Goal: Task Accomplishment & Management: Manage account settings

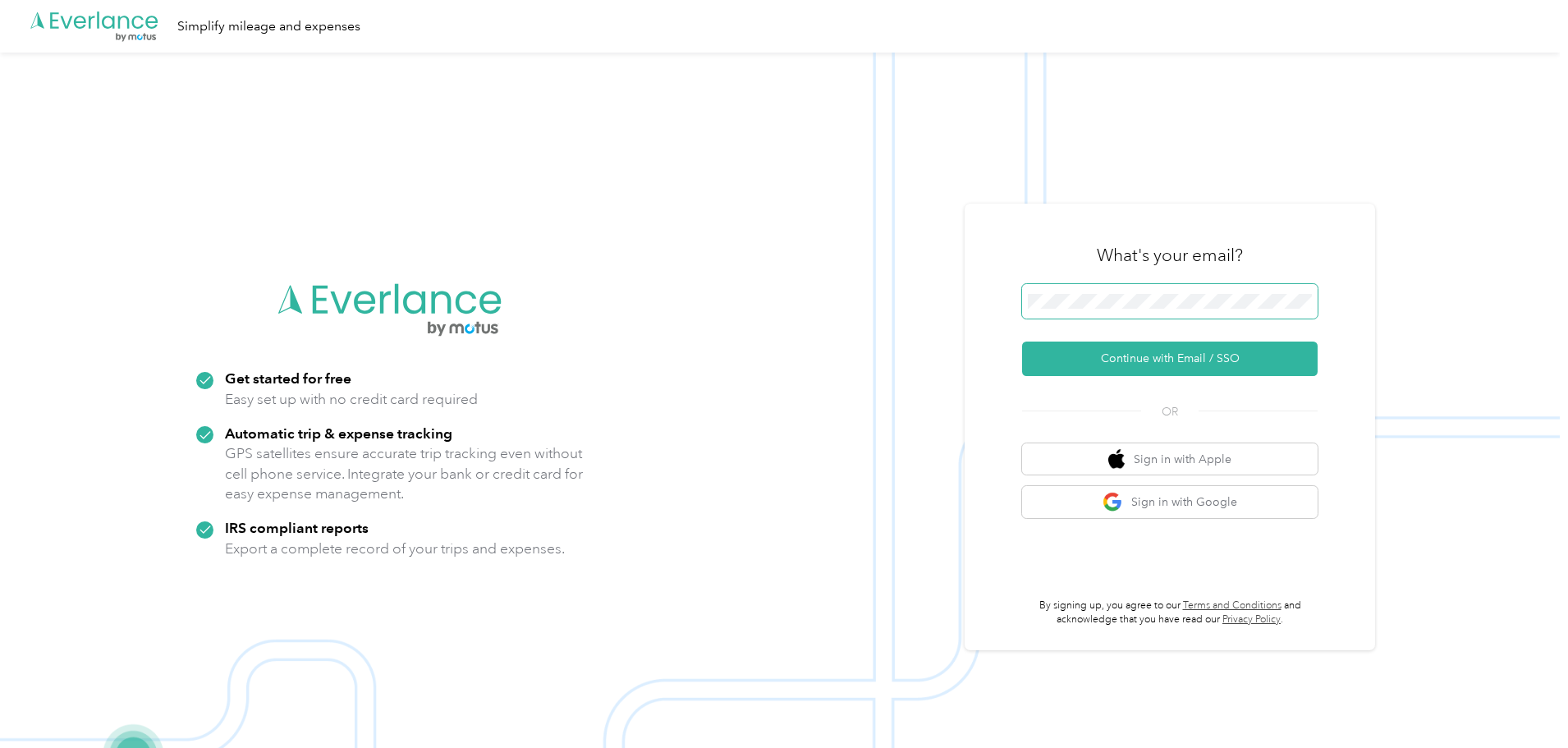
click at [1119, 310] on span at bounding box center [1170, 301] width 295 height 34
click at [1166, 353] on button "Continue with Email / SSO" at bounding box center [1170, 358] width 295 height 34
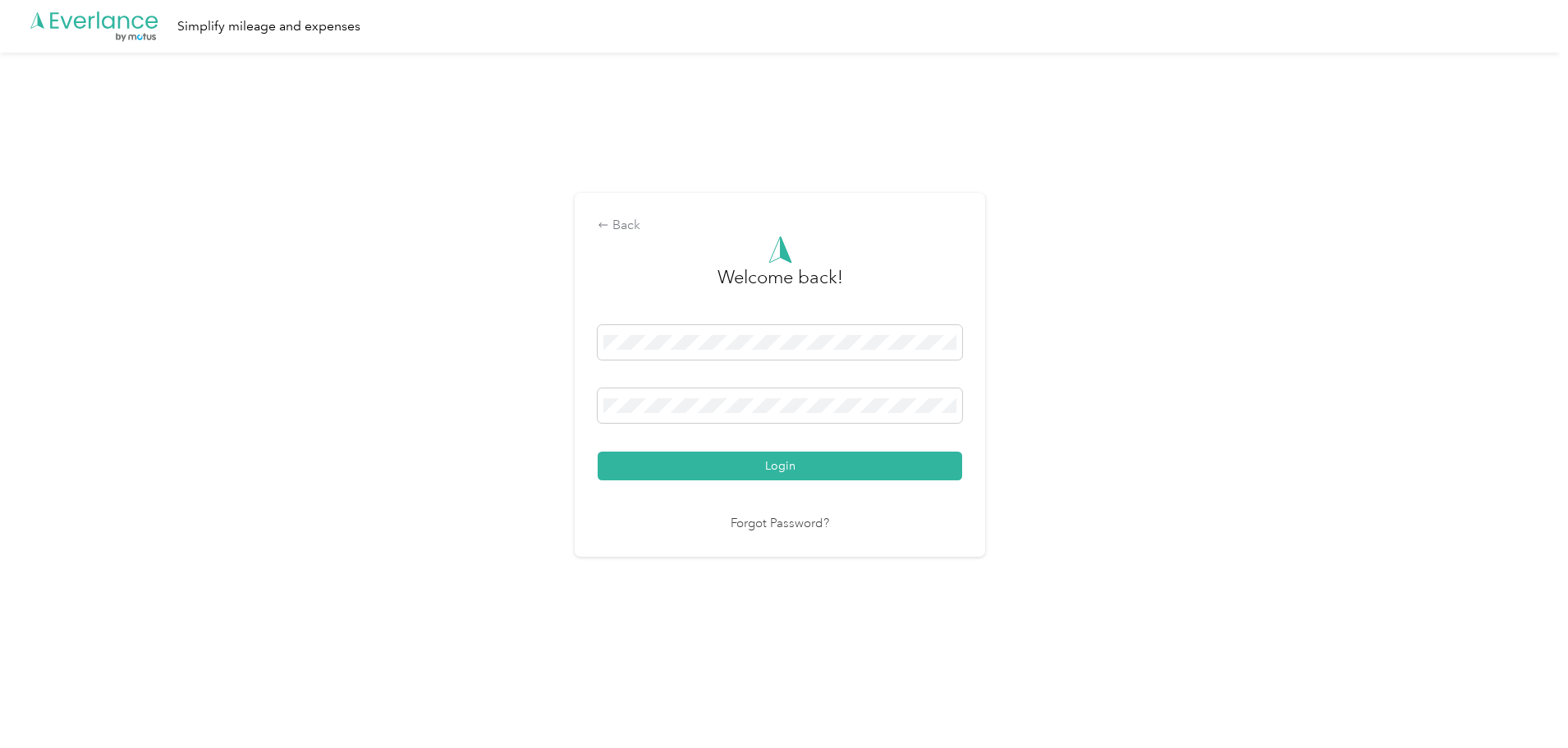
click at [762, 447] on div "Login" at bounding box center [780, 402] width 365 height 155
click at [783, 476] on button "Login" at bounding box center [780, 465] width 365 height 28
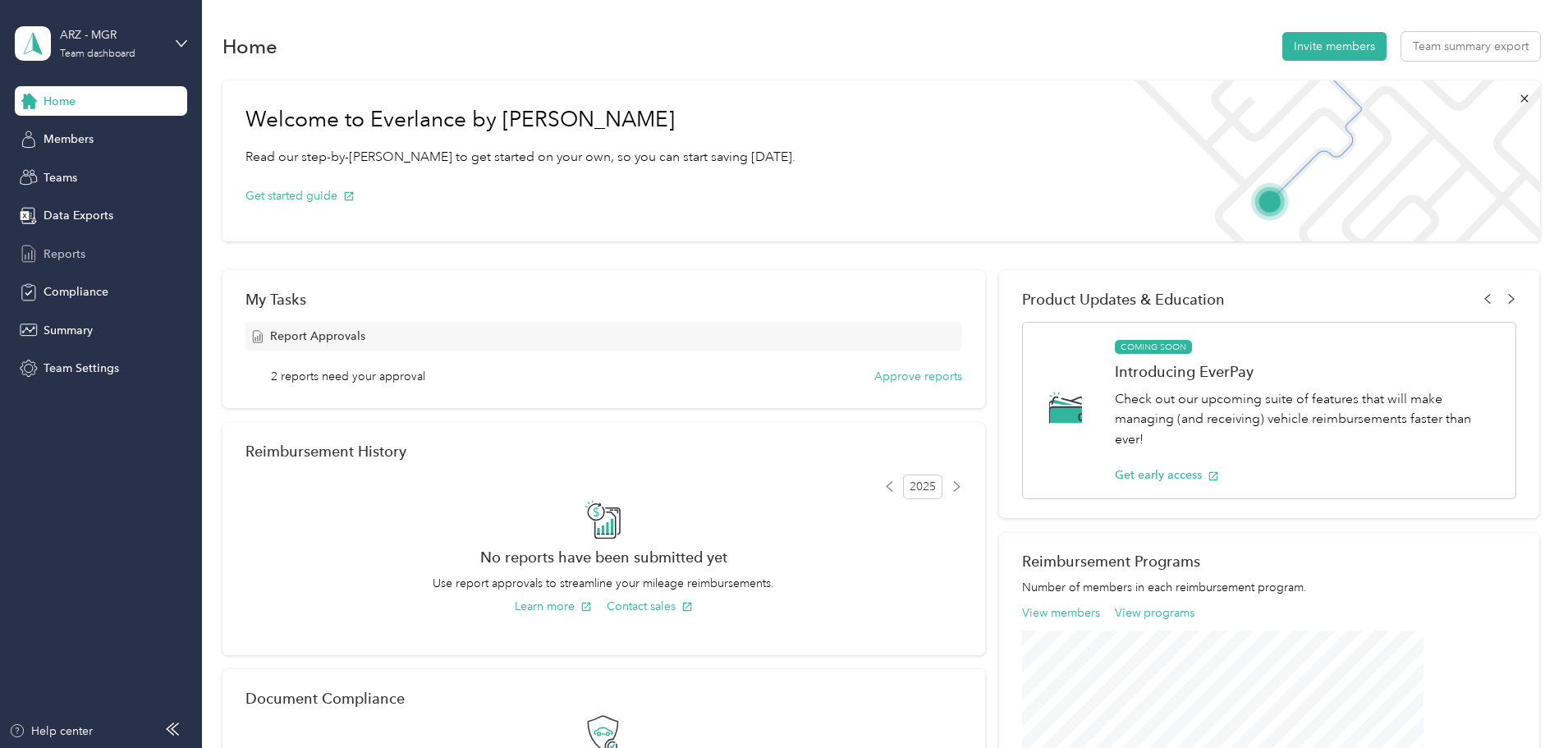
click at [89, 246] on div "Reports" at bounding box center [101, 254] width 173 height 29
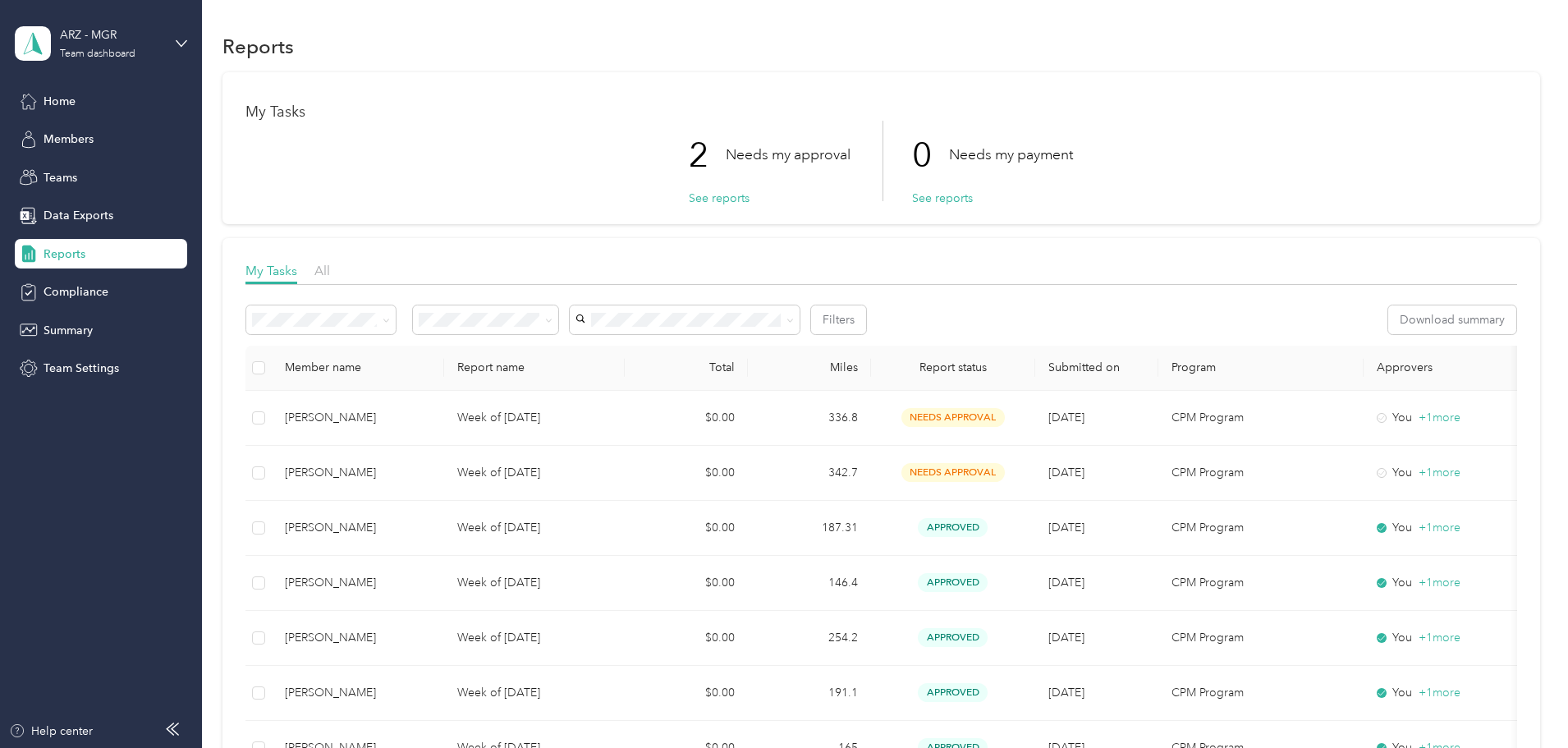
click at [924, 51] on div "Reports" at bounding box center [881, 45] width 1318 height 34
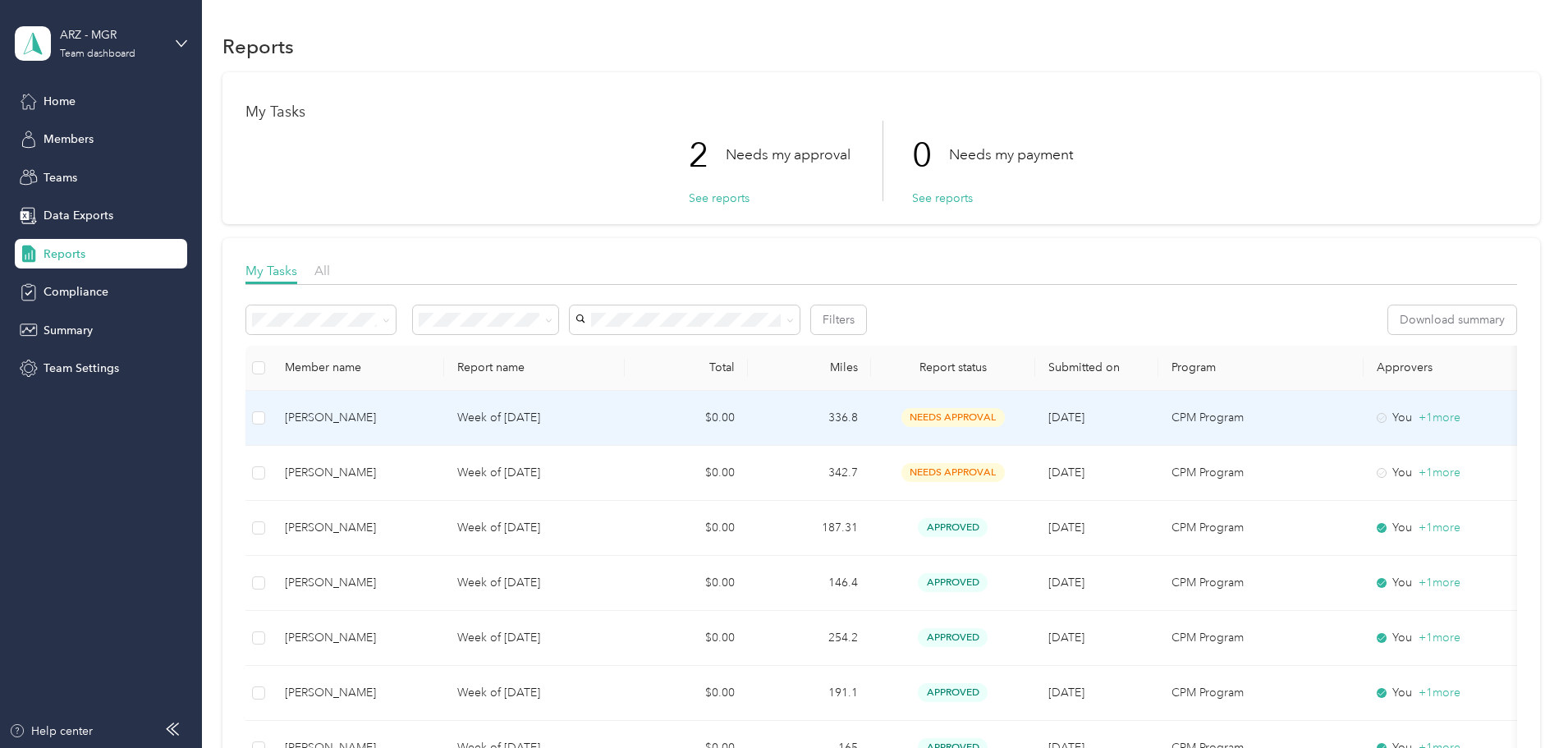
click at [431, 415] on div "Taekeun Kim" at bounding box center [357, 418] width 146 height 18
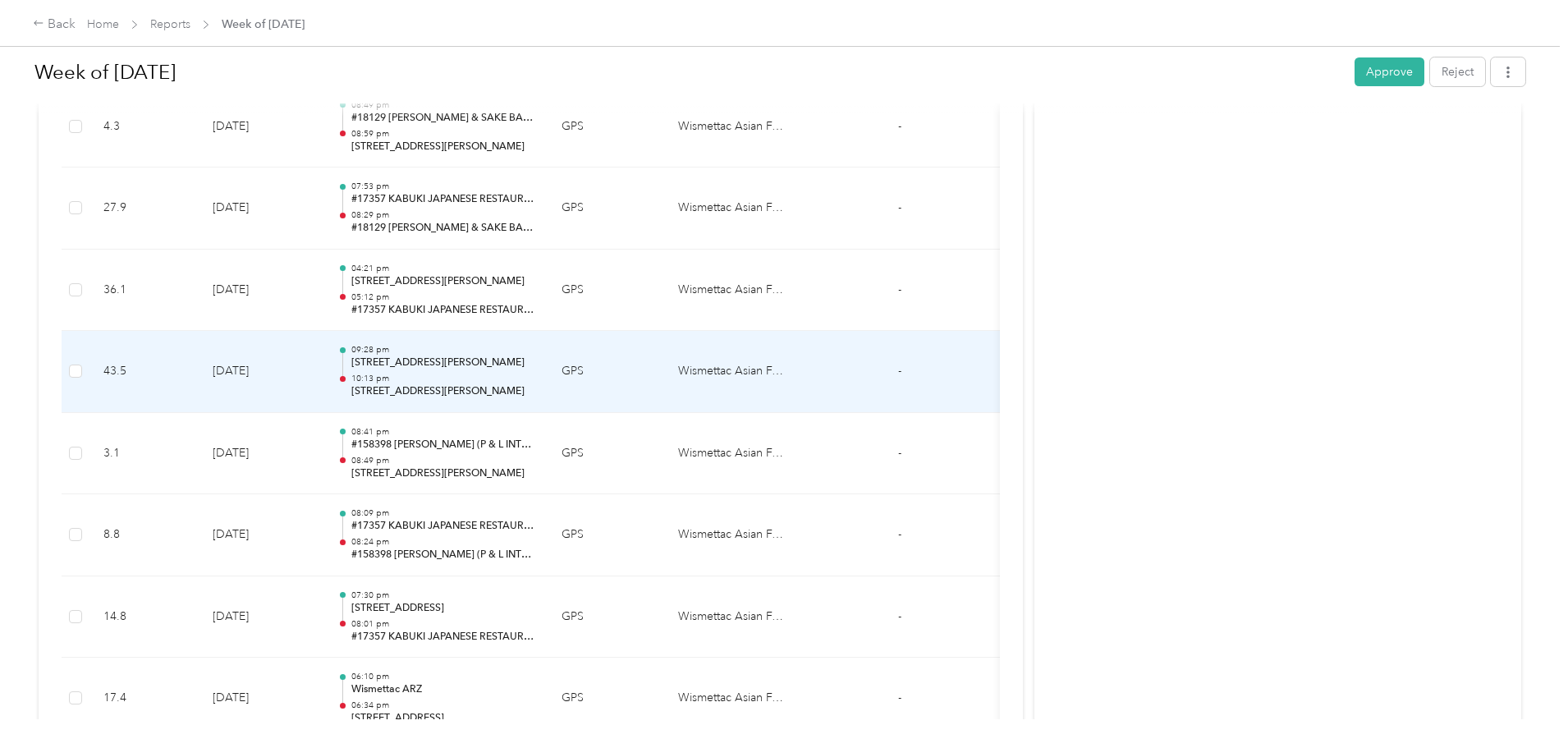
scroll to position [1150, 0]
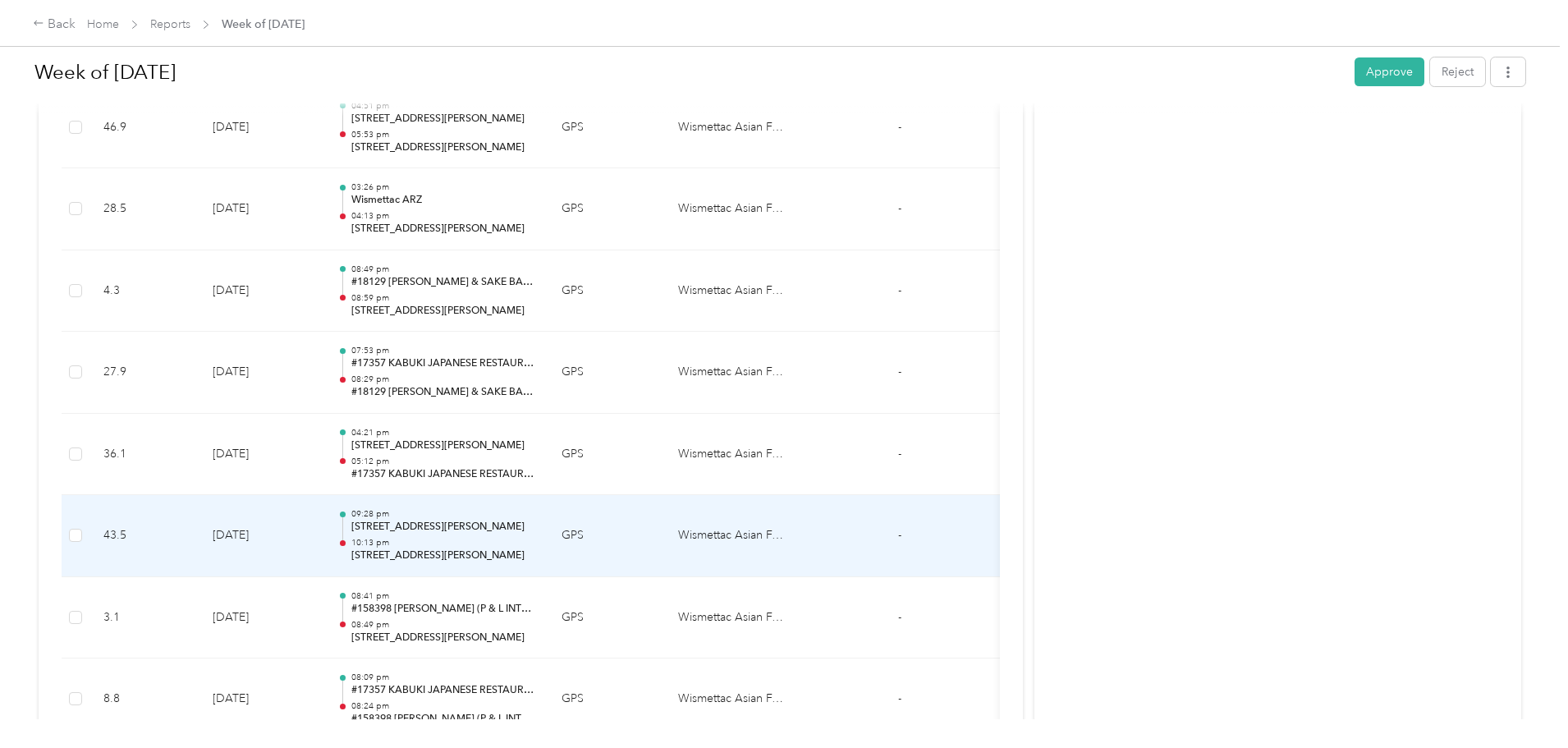
click at [530, 535] on p "1450 W Warner Rd, Gilbert, AZ" at bounding box center [443, 527] width 183 height 15
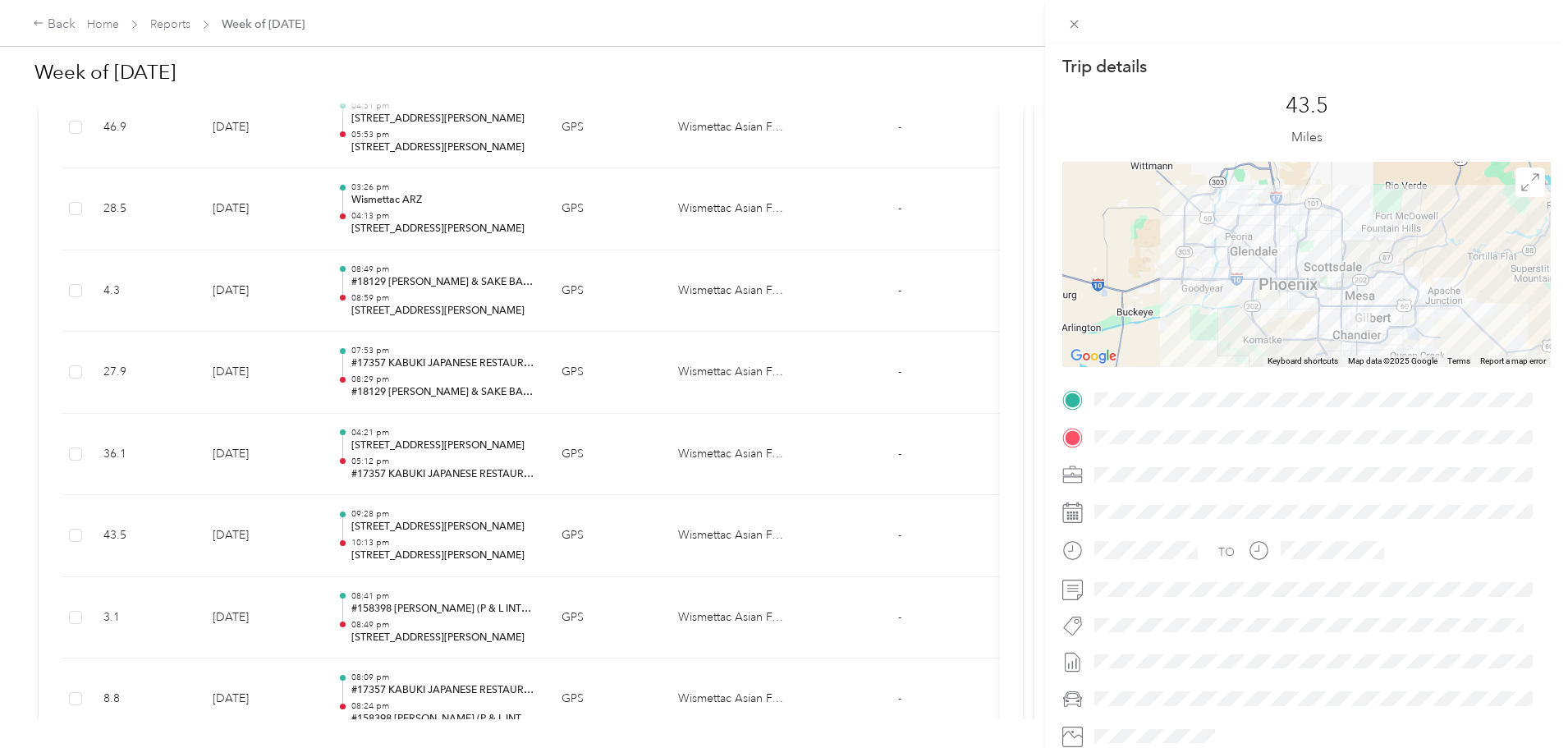
click at [19, 491] on div "Trip details This trip cannot be edited because it is either under review, appr…" at bounding box center [784, 374] width 1568 height 748
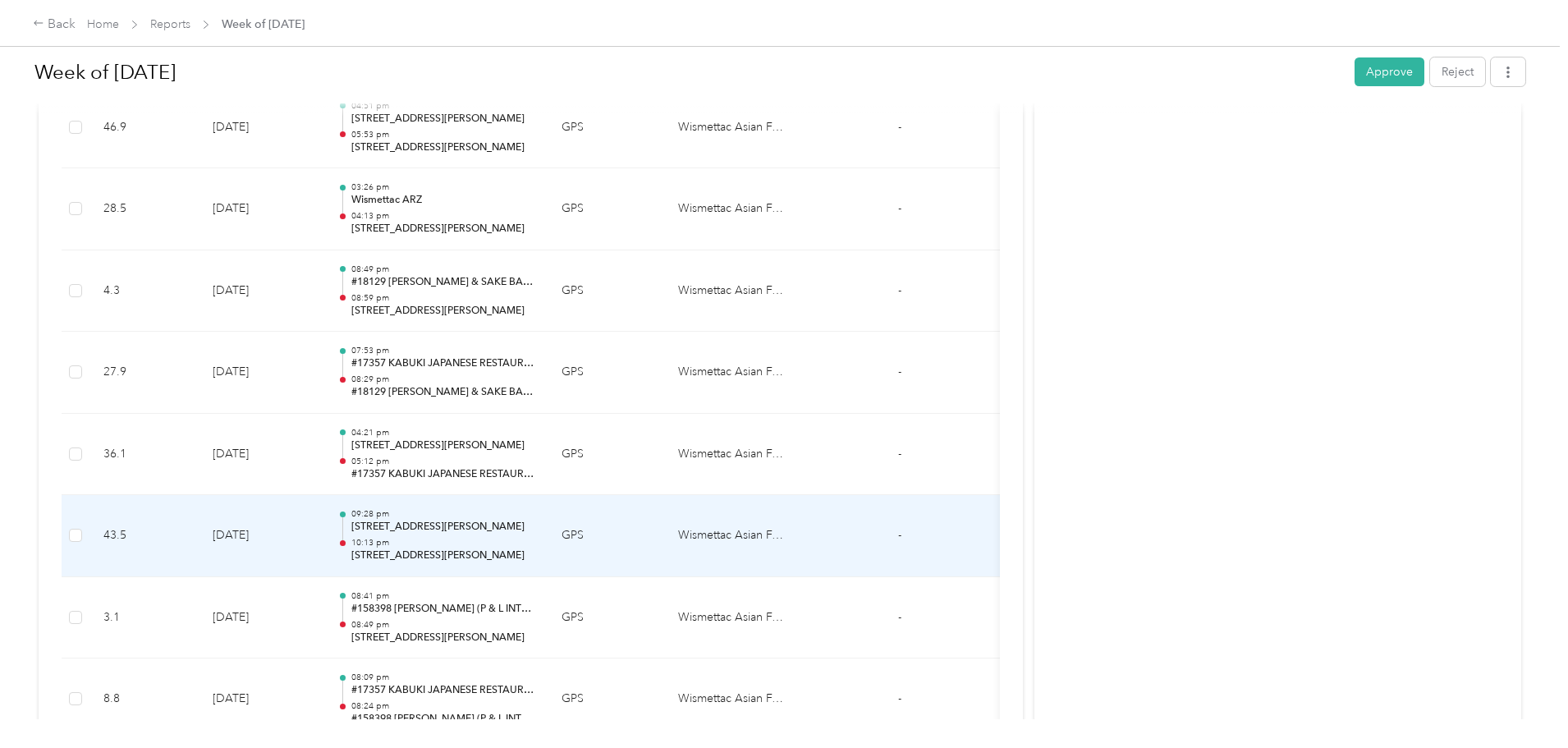
click at [493, 563] on p "6386 W Behrend Dr, The Highlands at Arrowhead Ranch, Glendale, AZ" at bounding box center [443, 556] width 183 height 15
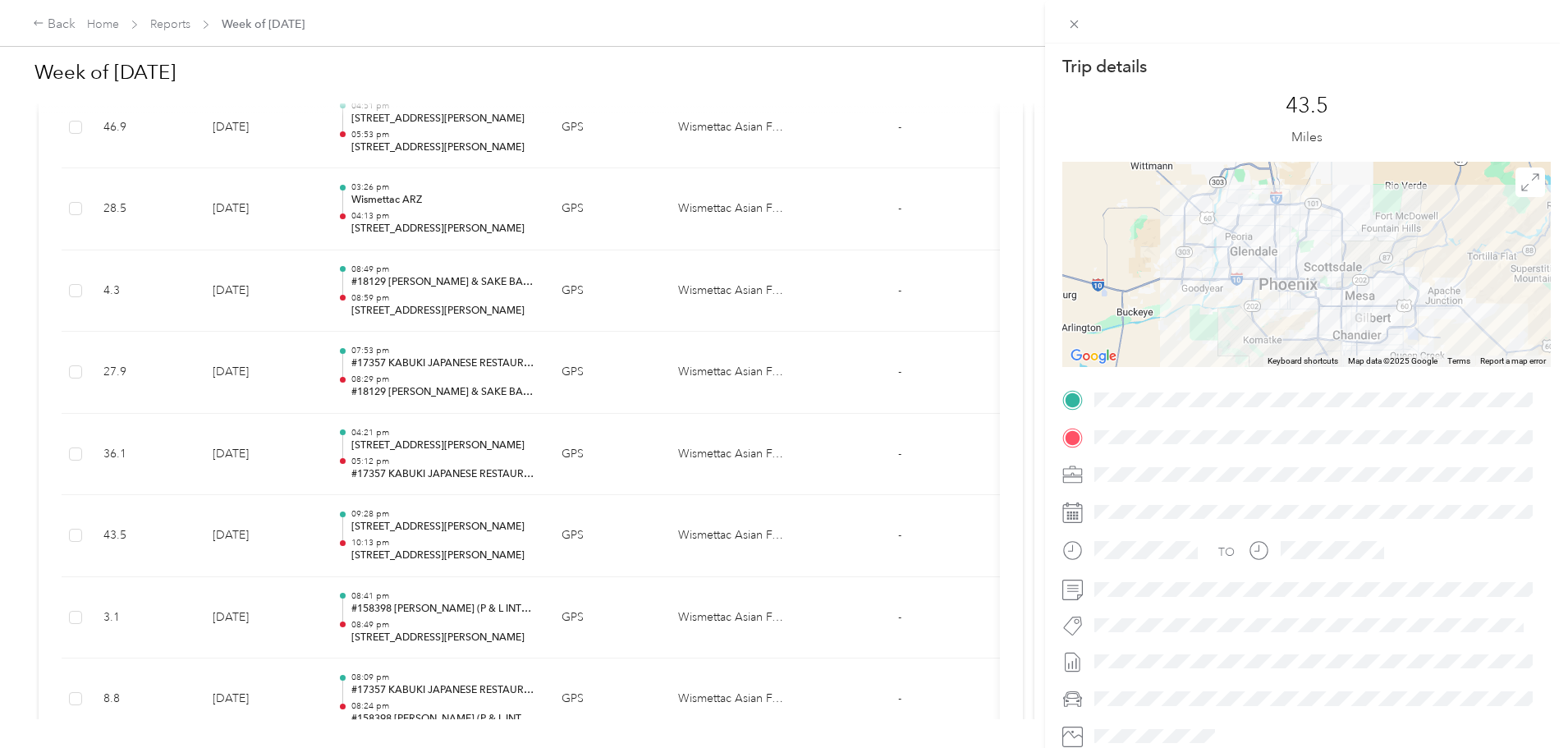
scroll to position [111, 0]
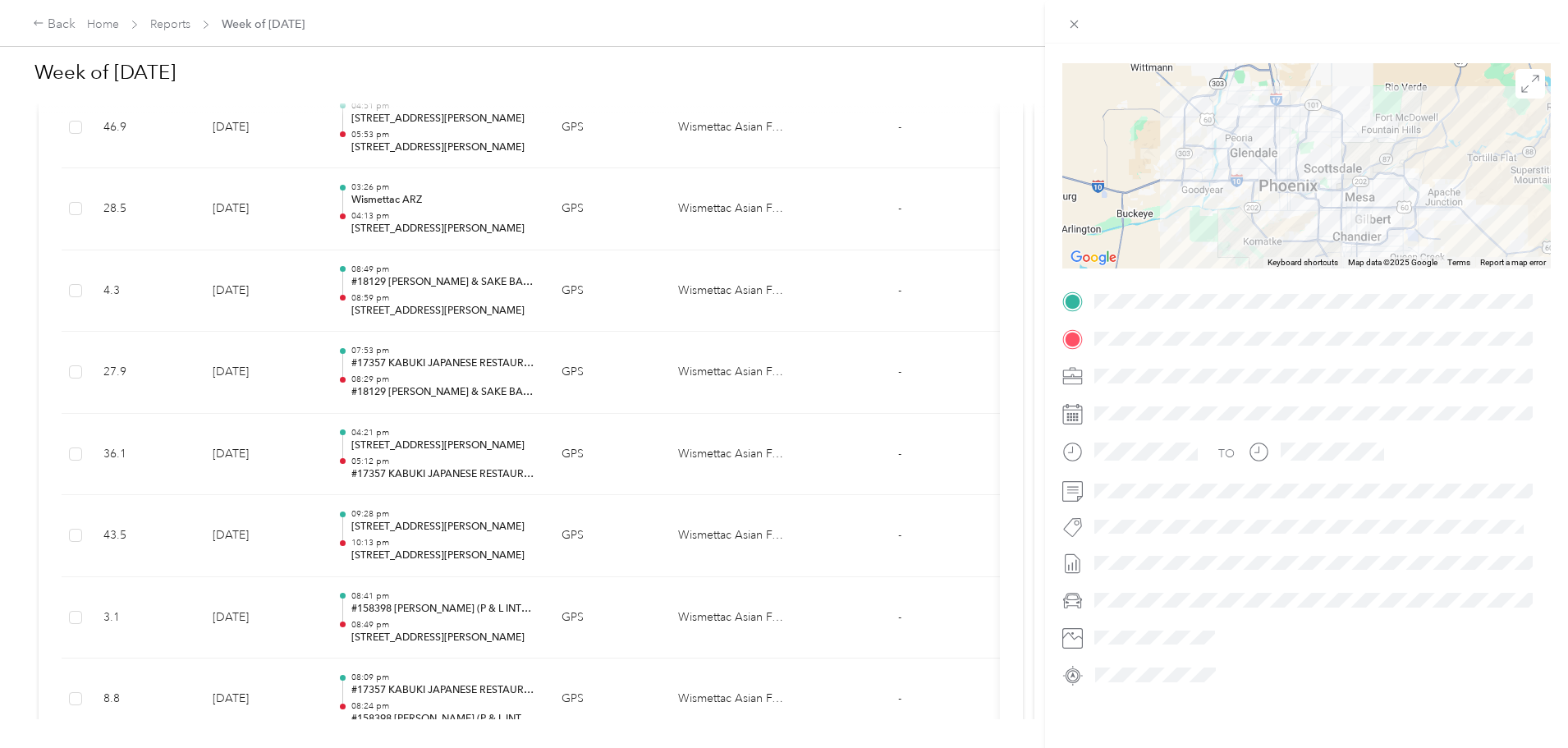
click at [490, 478] on div "Trip details This trip cannot be edited because it is either under review, appr…" at bounding box center [784, 374] width 1568 height 748
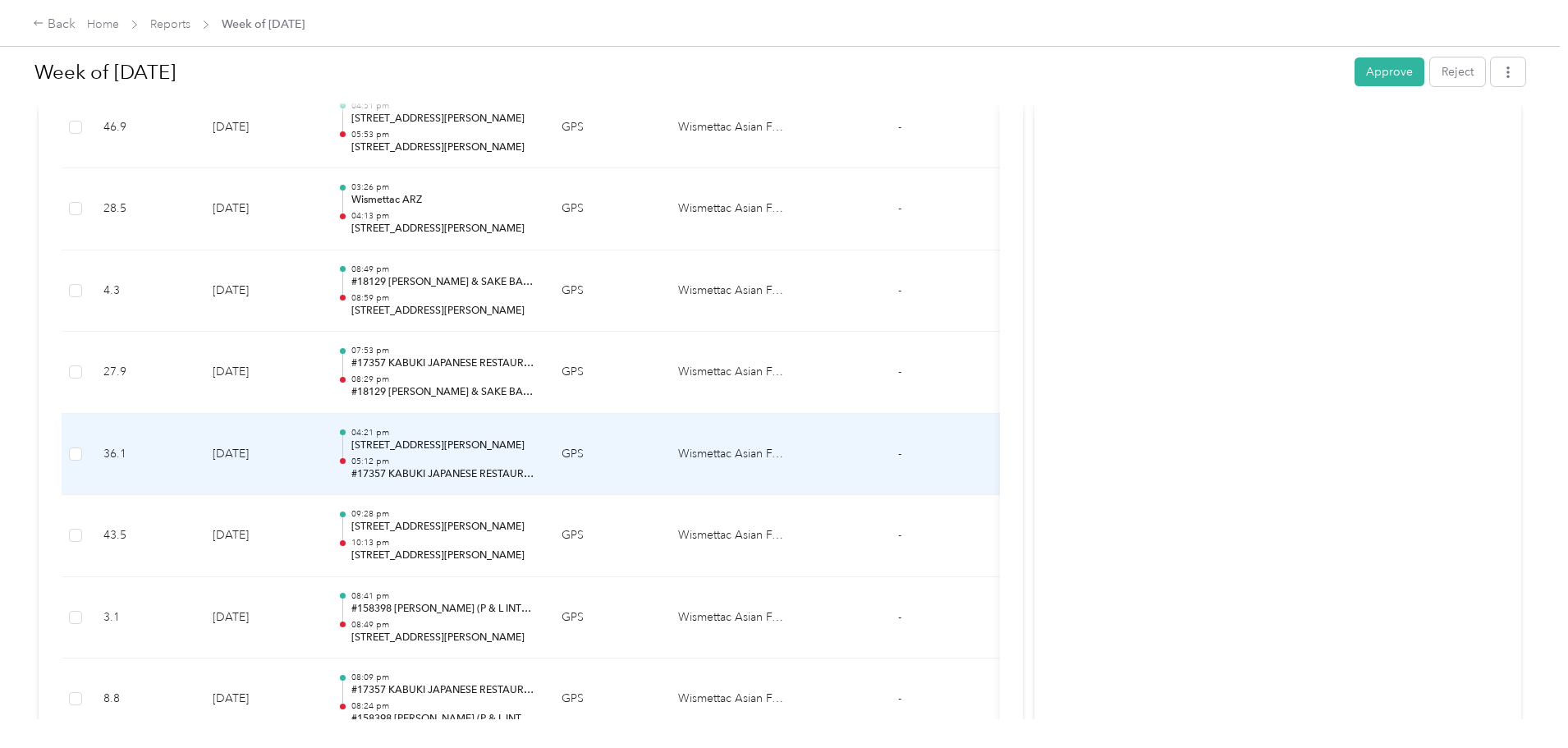
click at [536, 466] on p "05:12 pm" at bounding box center [443, 461] width 183 height 12
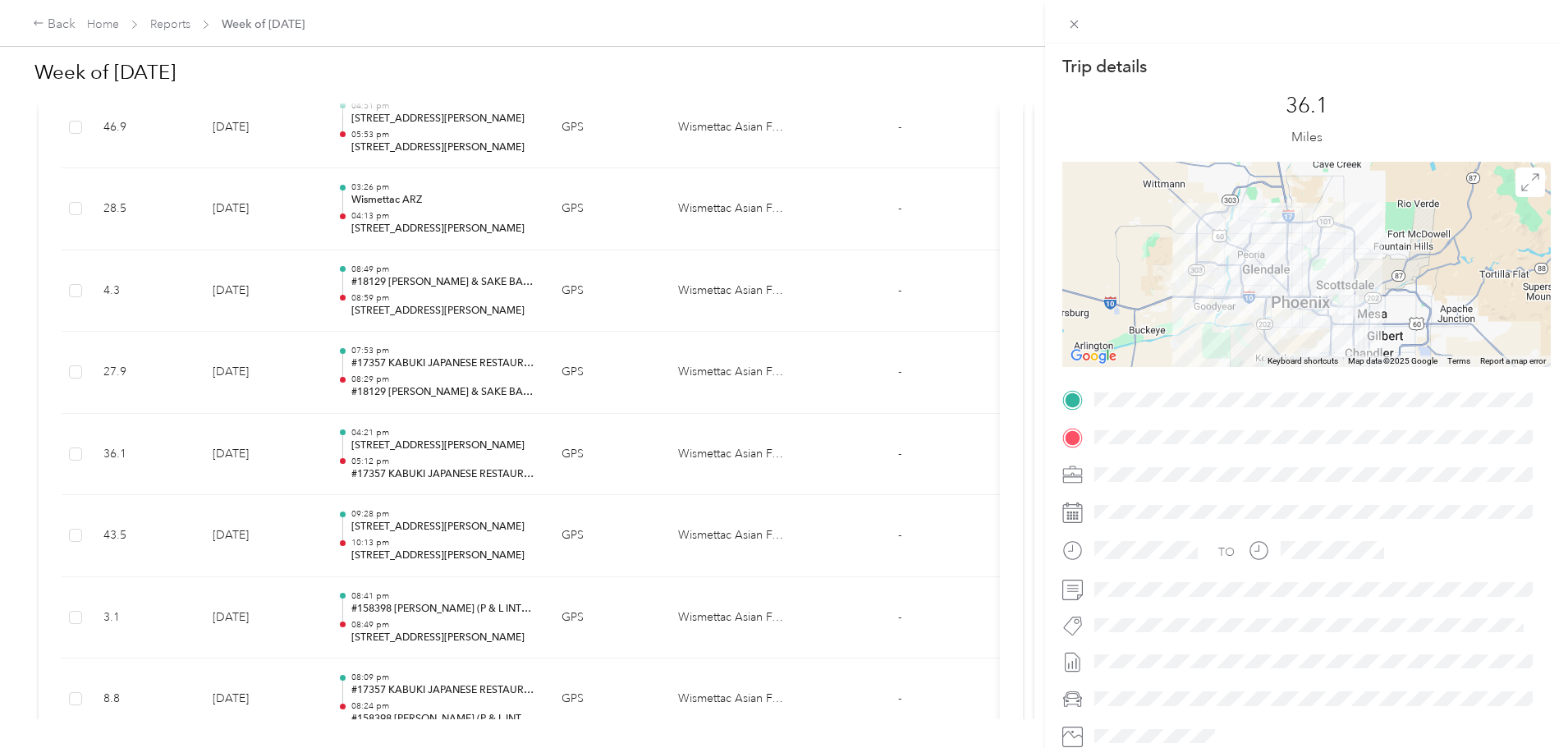
click at [622, 464] on div "Trip details This trip cannot be edited because it is either under review, appr…" at bounding box center [784, 374] width 1568 height 748
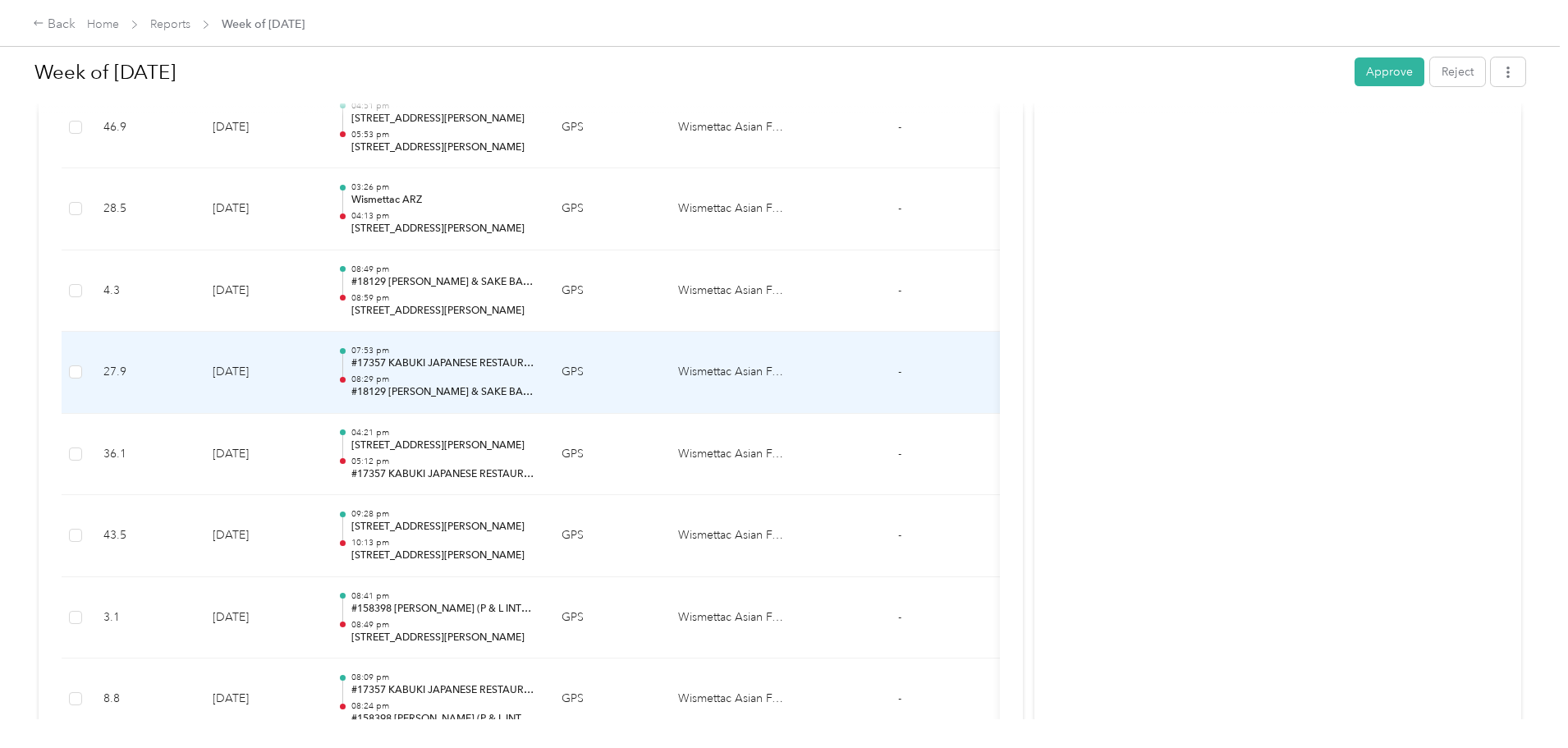
click at [536, 383] on div "07:53 pm #17357 KABUKI JAPANESE RESTAURANT TEMPE (KABUKI TEMPE INC) 08:29 pm #1…" at bounding box center [443, 372] width 183 height 55
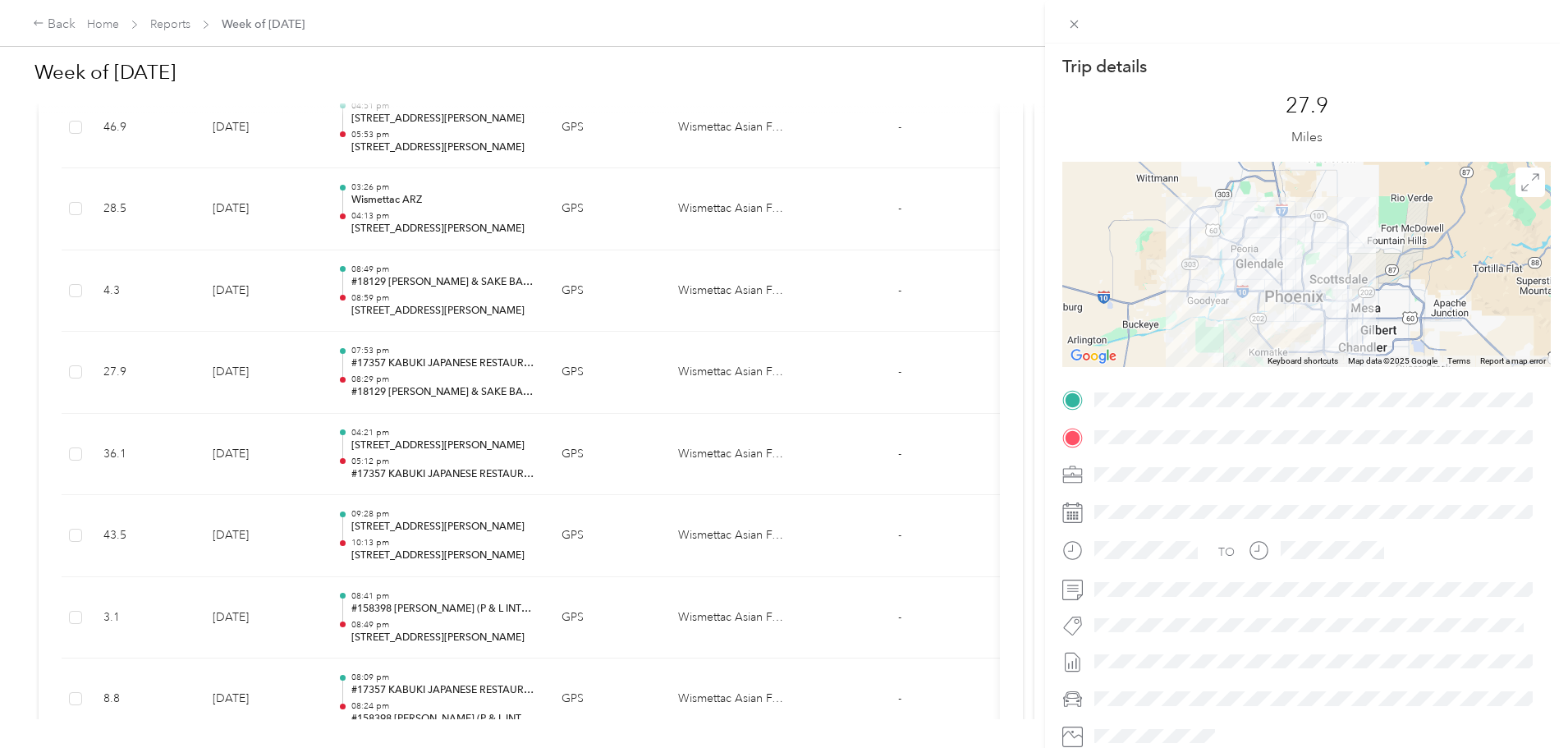
click at [590, 470] on div "Trip details This trip cannot be edited because it is either under review, appr…" at bounding box center [784, 374] width 1568 height 748
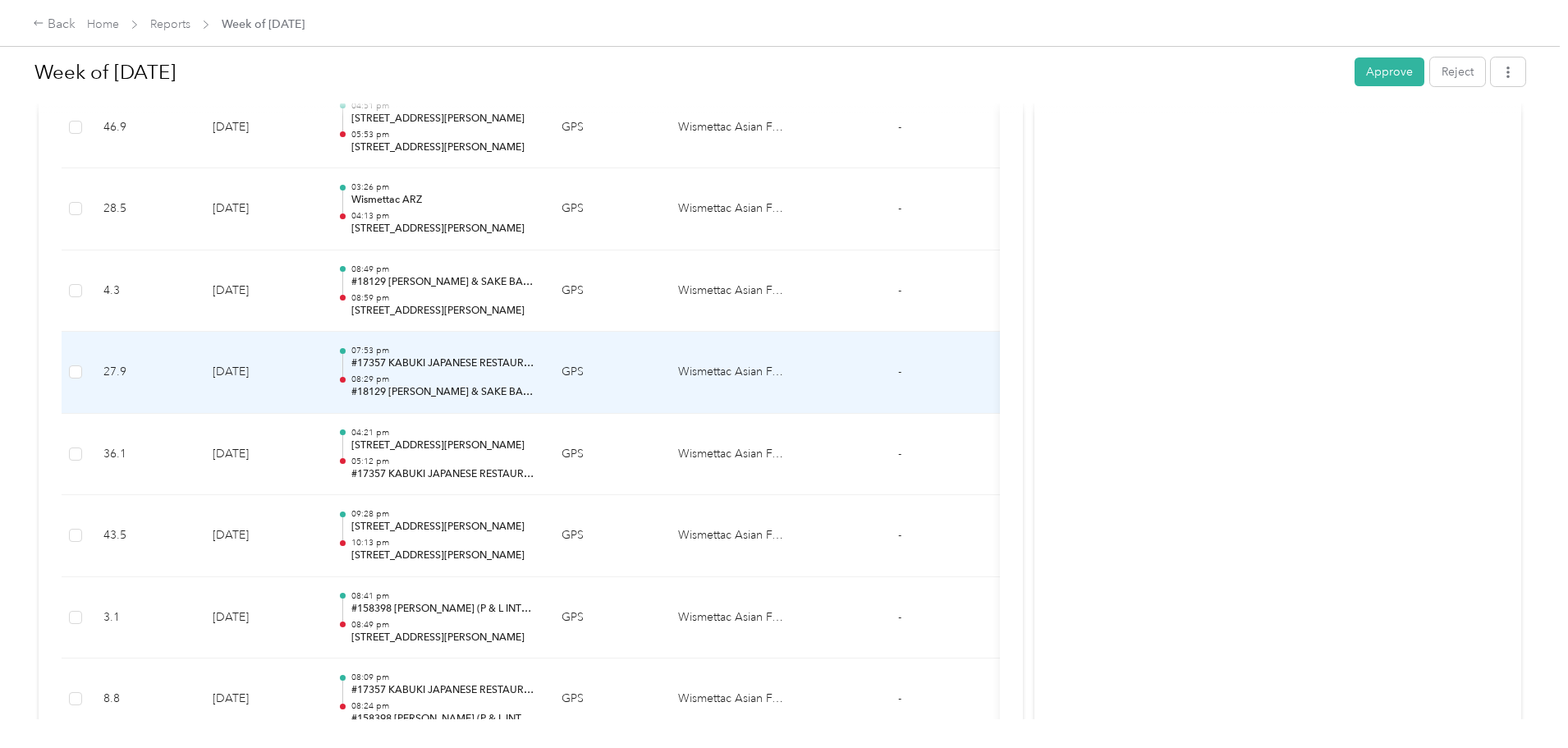
click at [536, 383] on div "07:53 pm #17357 KABUKI JAPANESE RESTAURANT TEMPE (KABUKI TEMPE INC) 08:29 pm #1…" at bounding box center [443, 372] width 183 height 55
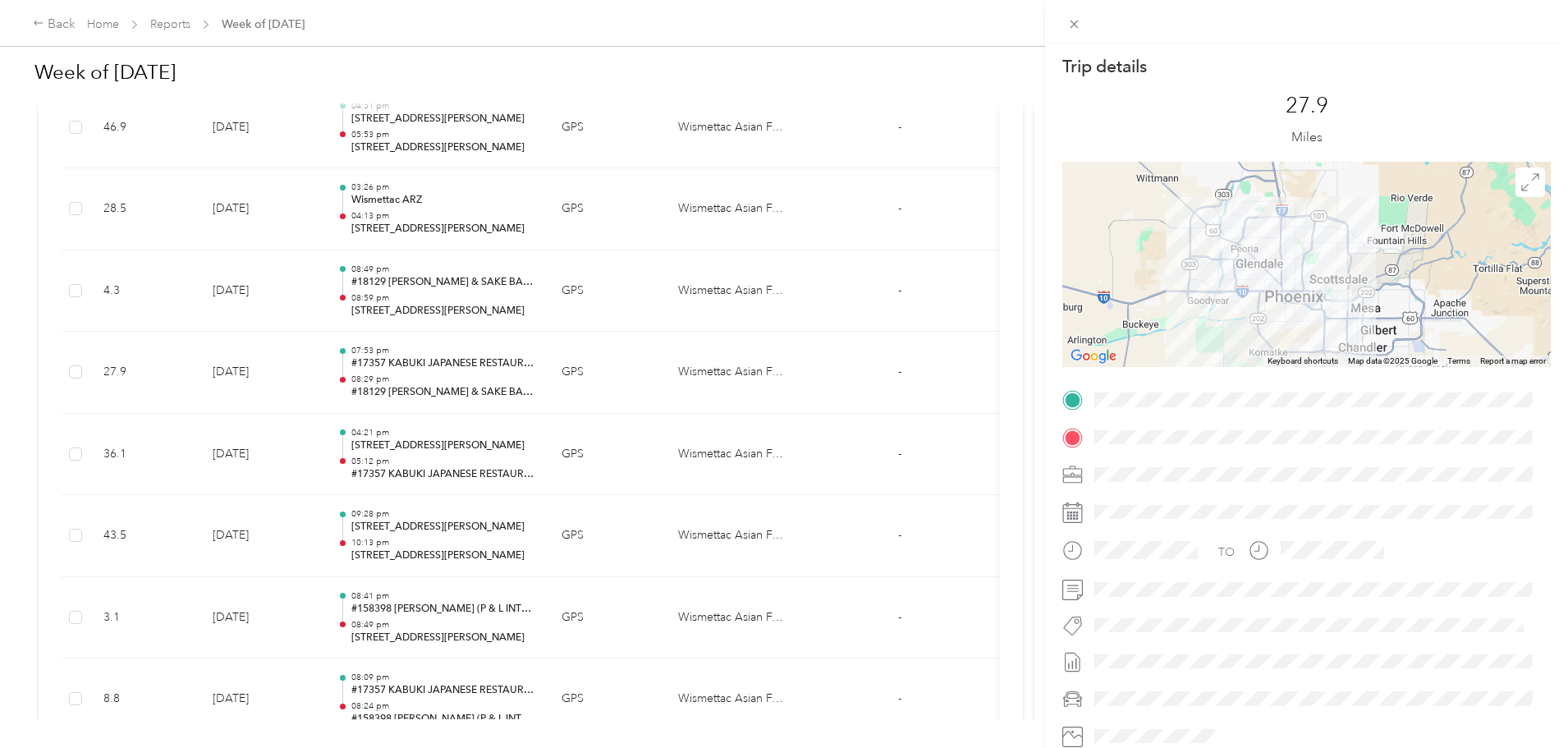
click at [551, 486] on div "Trip details This trip cannot be edited because it is either under review, appr…" at bounding box center [784, 374] width 1568 height 748
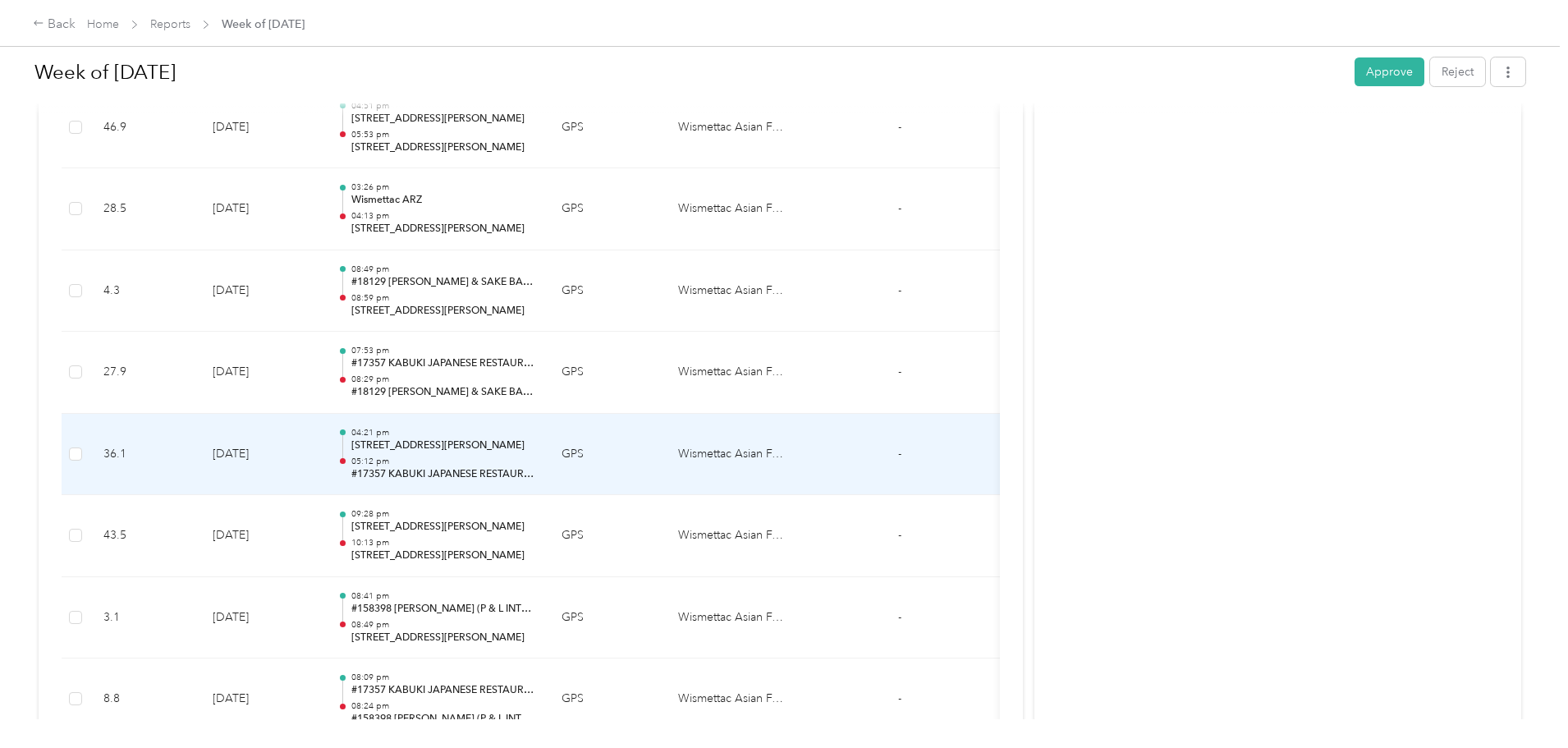
click at [536, 465] on p "05:12 pm" at bounding box center [443, 461] width 183 height 12
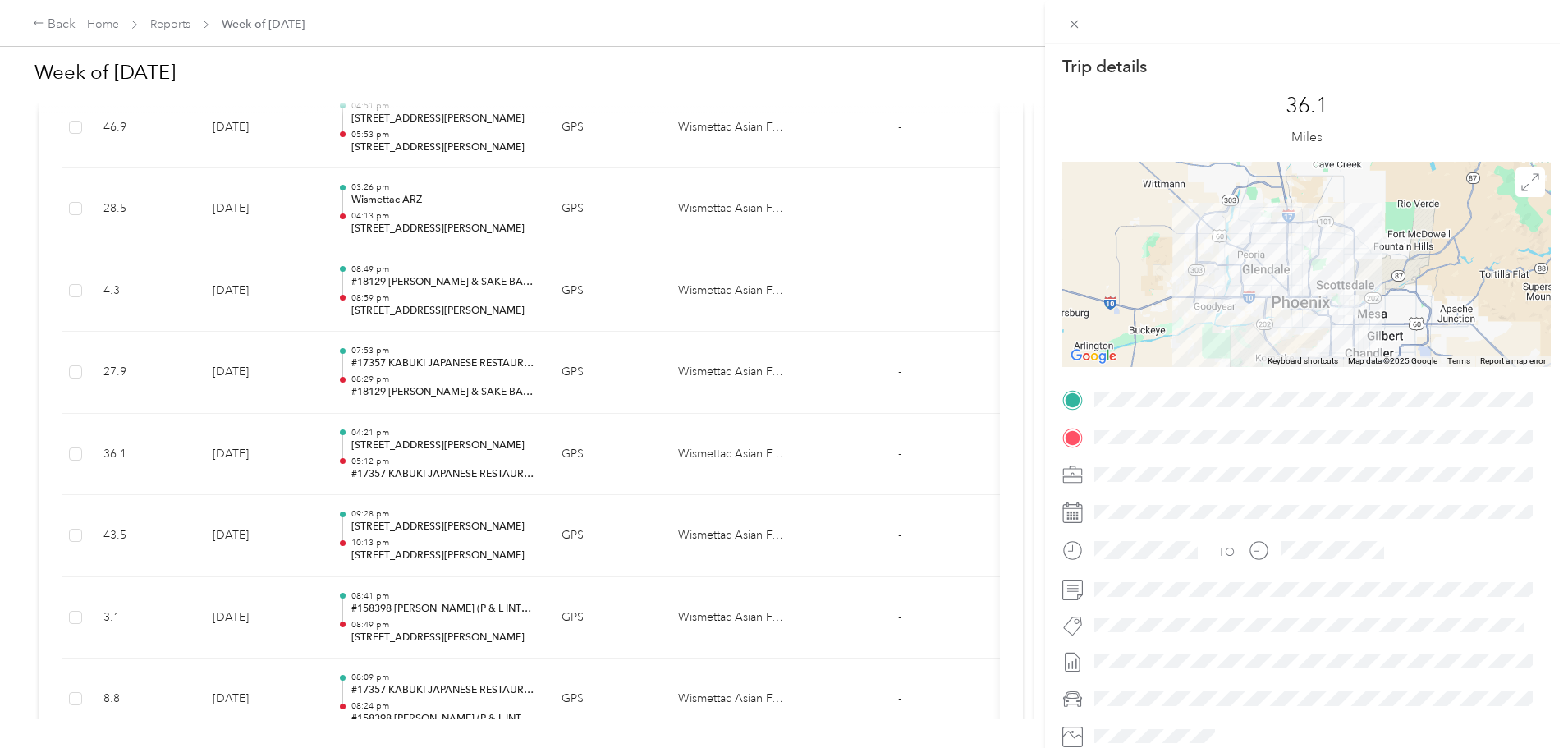
click at [500, 386] on div "Trip details This trip cannot be edited because it is either under review, appr…" at bounding box center [784, 374] width 1568 height 748
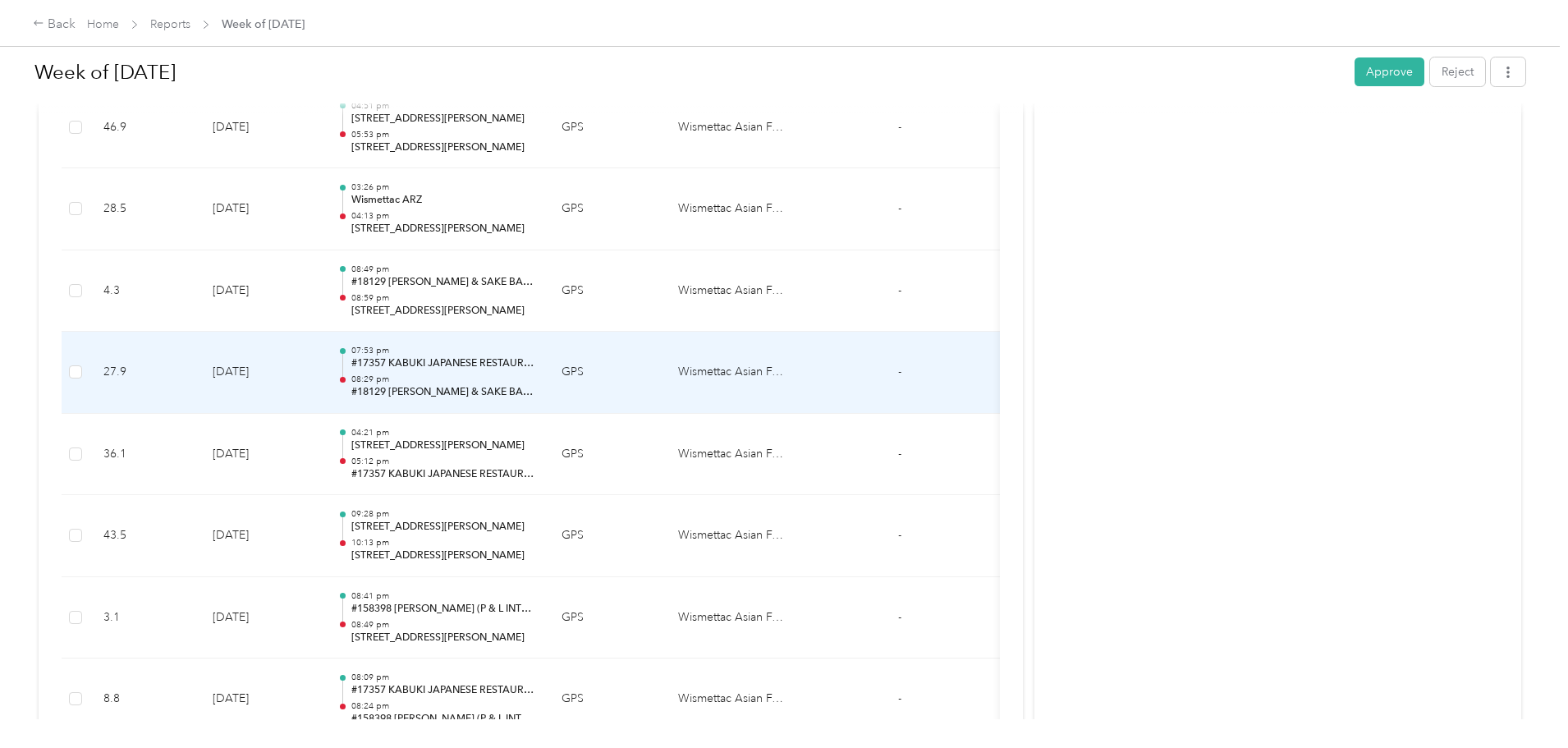
click at [536, 385] on p "08:29 pm" at bounding box center [443, 380] width 183 height 12
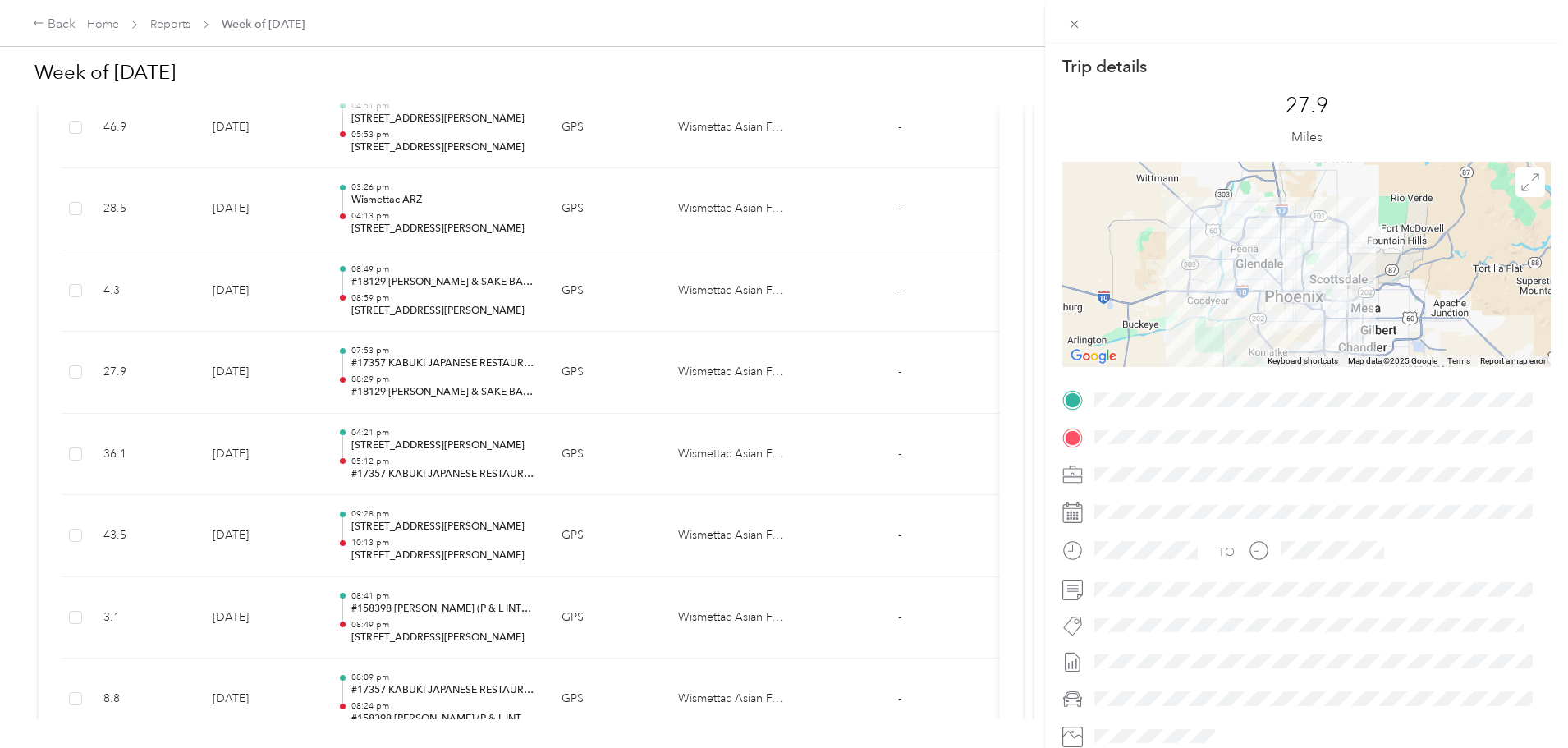
click at [531, 459] on div "Trip details This trip cannot be edited because it is either under review, appr…" at bounding box center [784, 374] width 1568 height 748
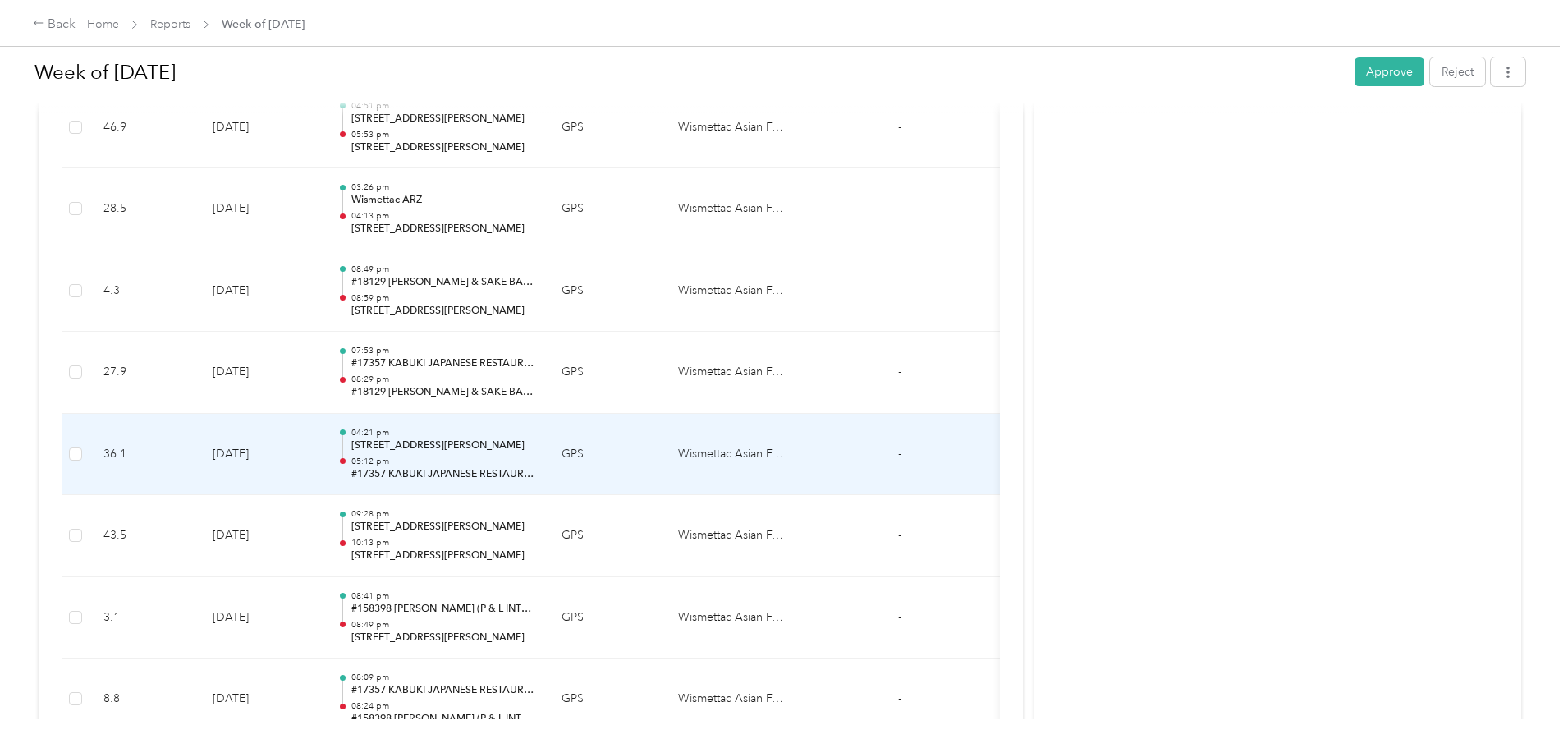
click at [510, 467] on p "05:12 pm" at bounding box center [443, 461] width 183 height 12
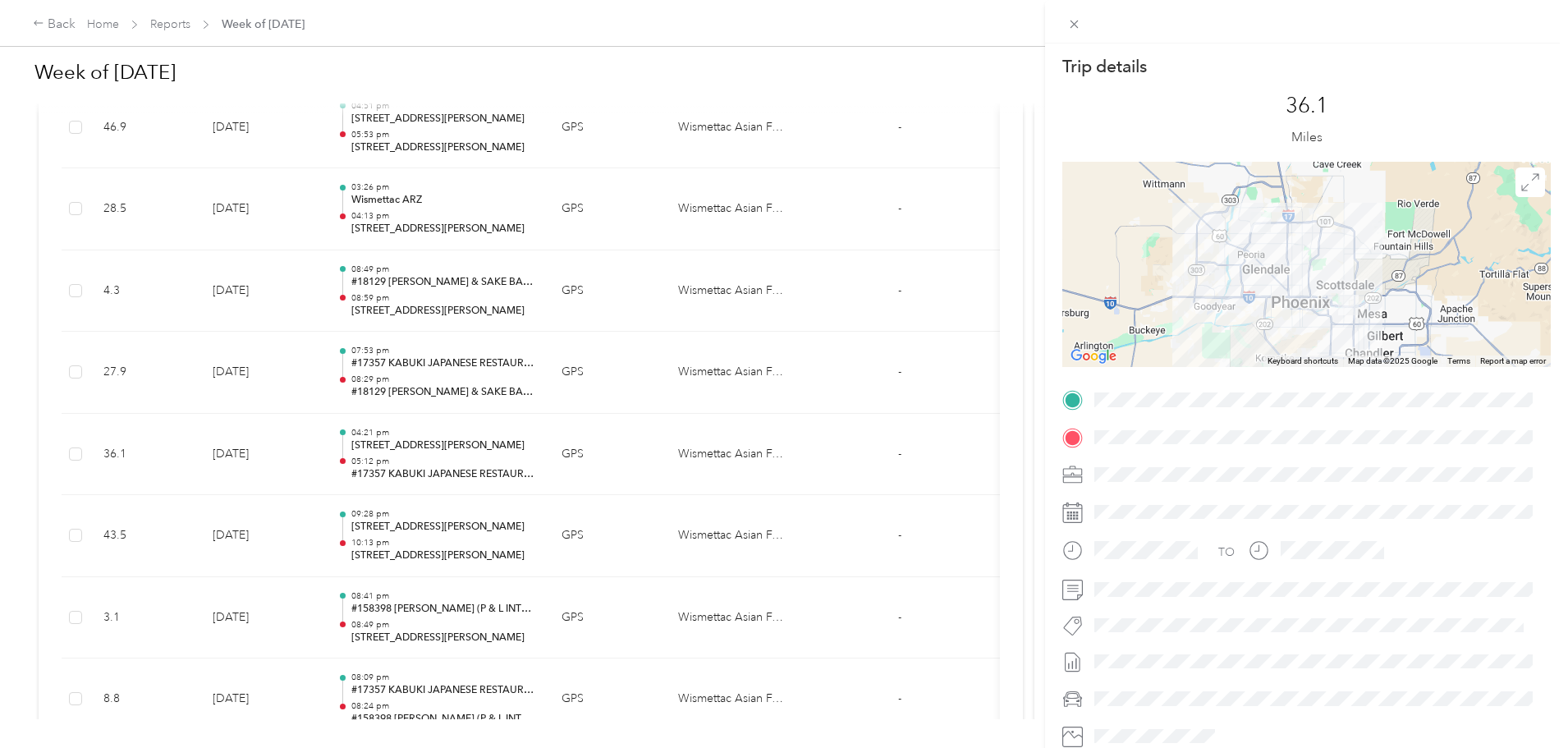
click at [505, 461] on div "Trip details This trip cannot be edited because it is either under review, appr…" at bounding box center [784, 374] width 1568 height 748
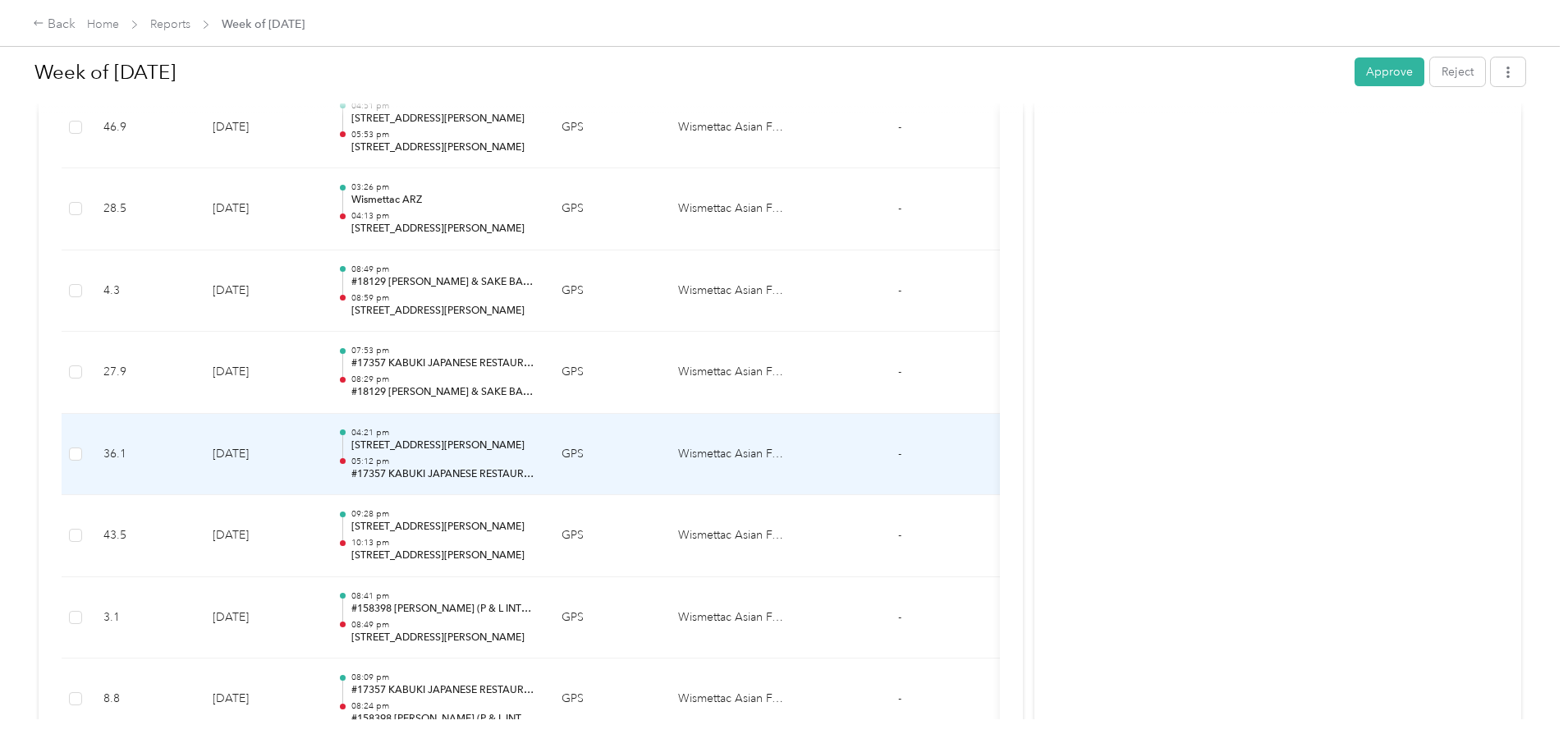
click at [536, 454] on p "6386 W Behrend Dr, The Highlands at Arrowhead Ranch, Glendale, AZ" at bounding box center [443, 446] width 183 height 15
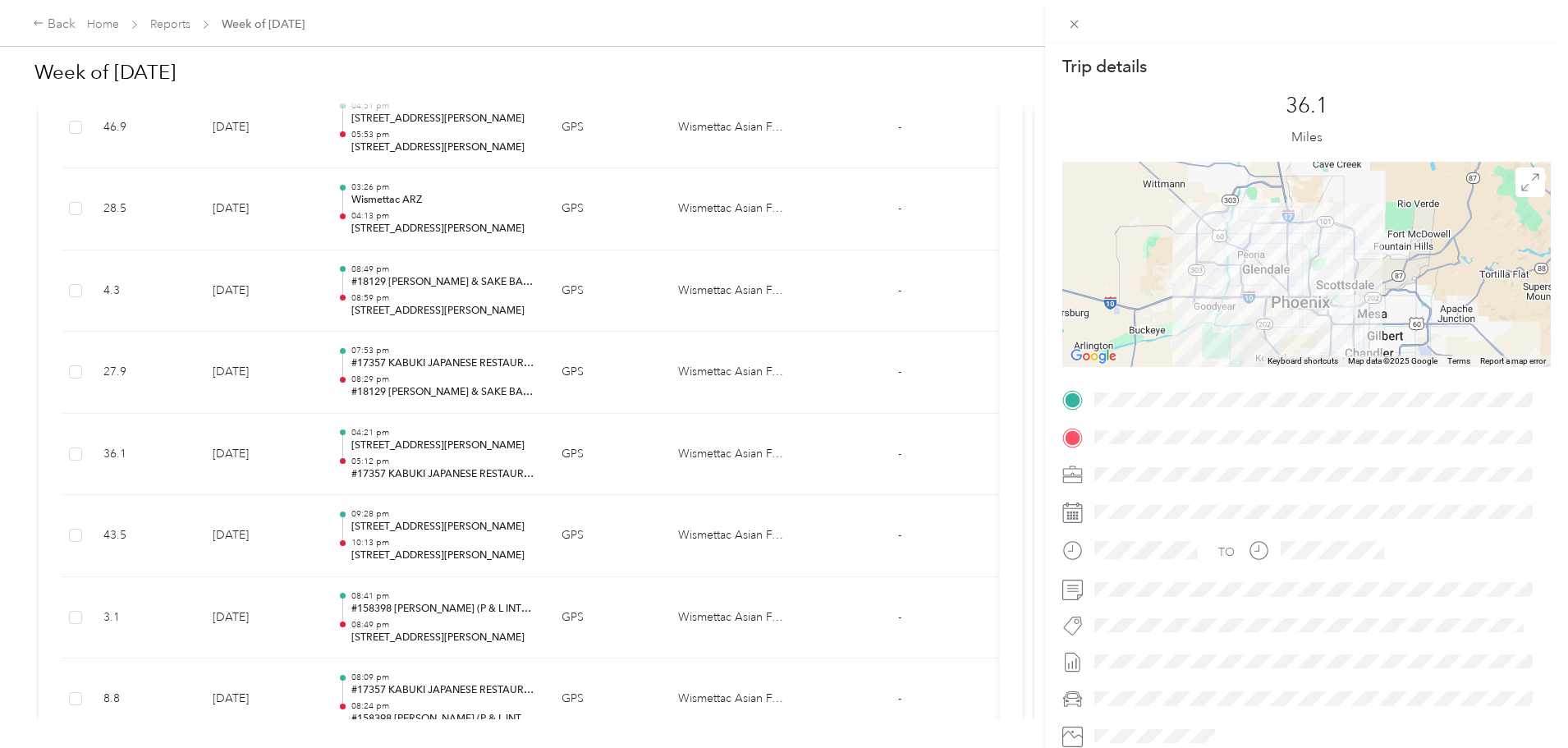
click at [547, 401] on div "Trip details This trip cannot be edited because it is either under review, appr…" at bounding box center [784, 374] width 1568 height 748
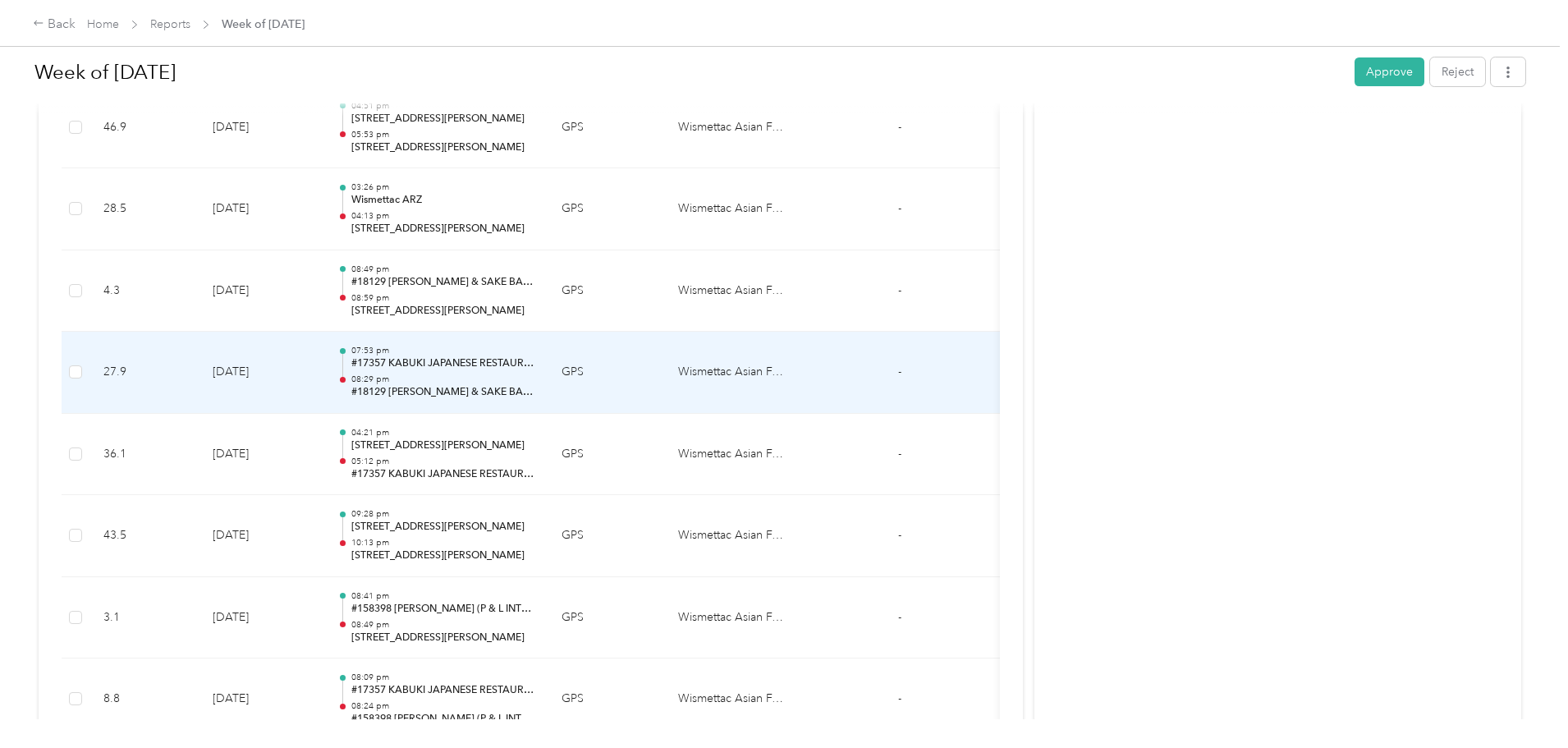
click at [536, 356] on p "07:53 pm" at bounding box center [443, 350] width 183 height 12
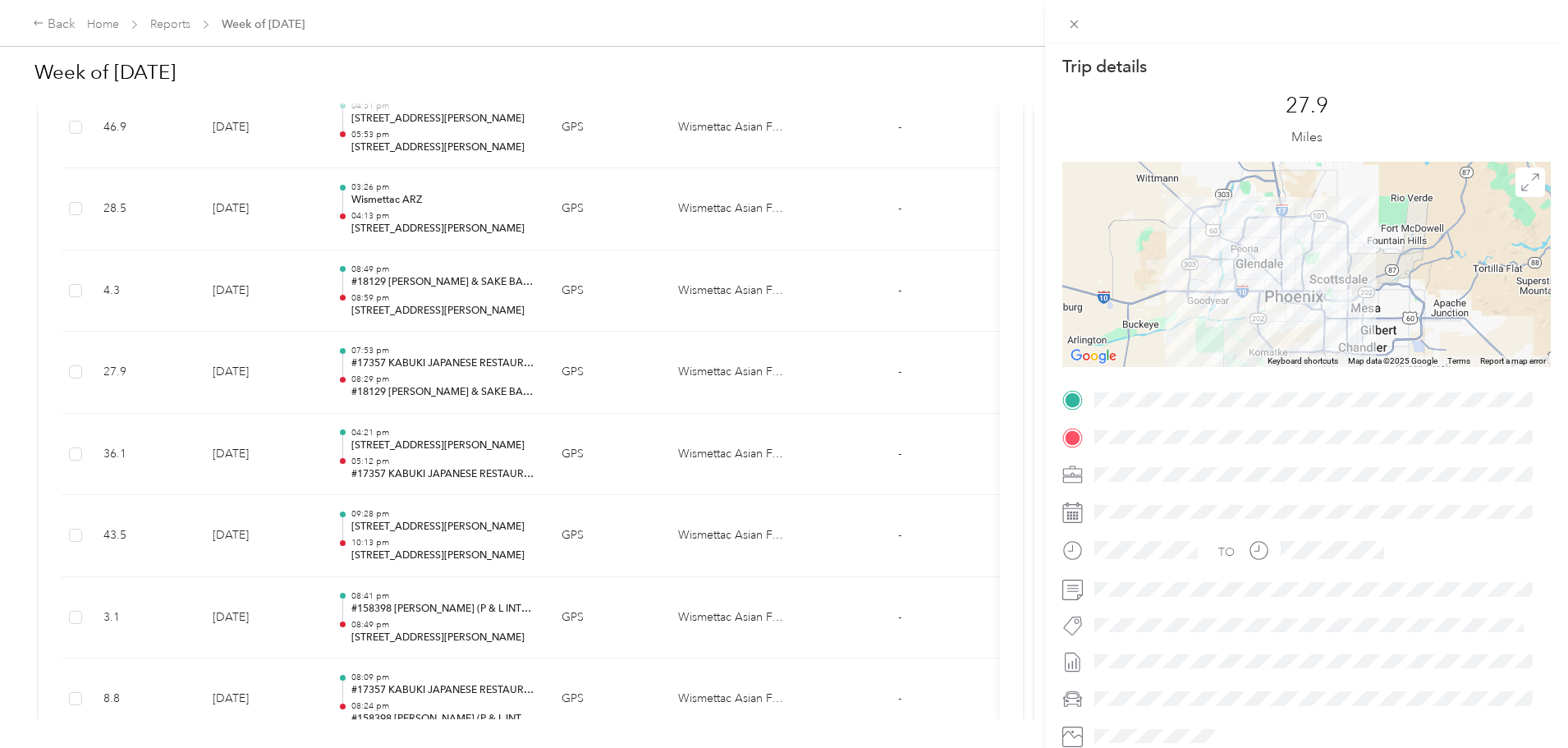
click at [535, 523] on div "Trip details This trip cannot be edited because it is either under review, appr…" at bounding box center [784, 374] width 1568 height 748
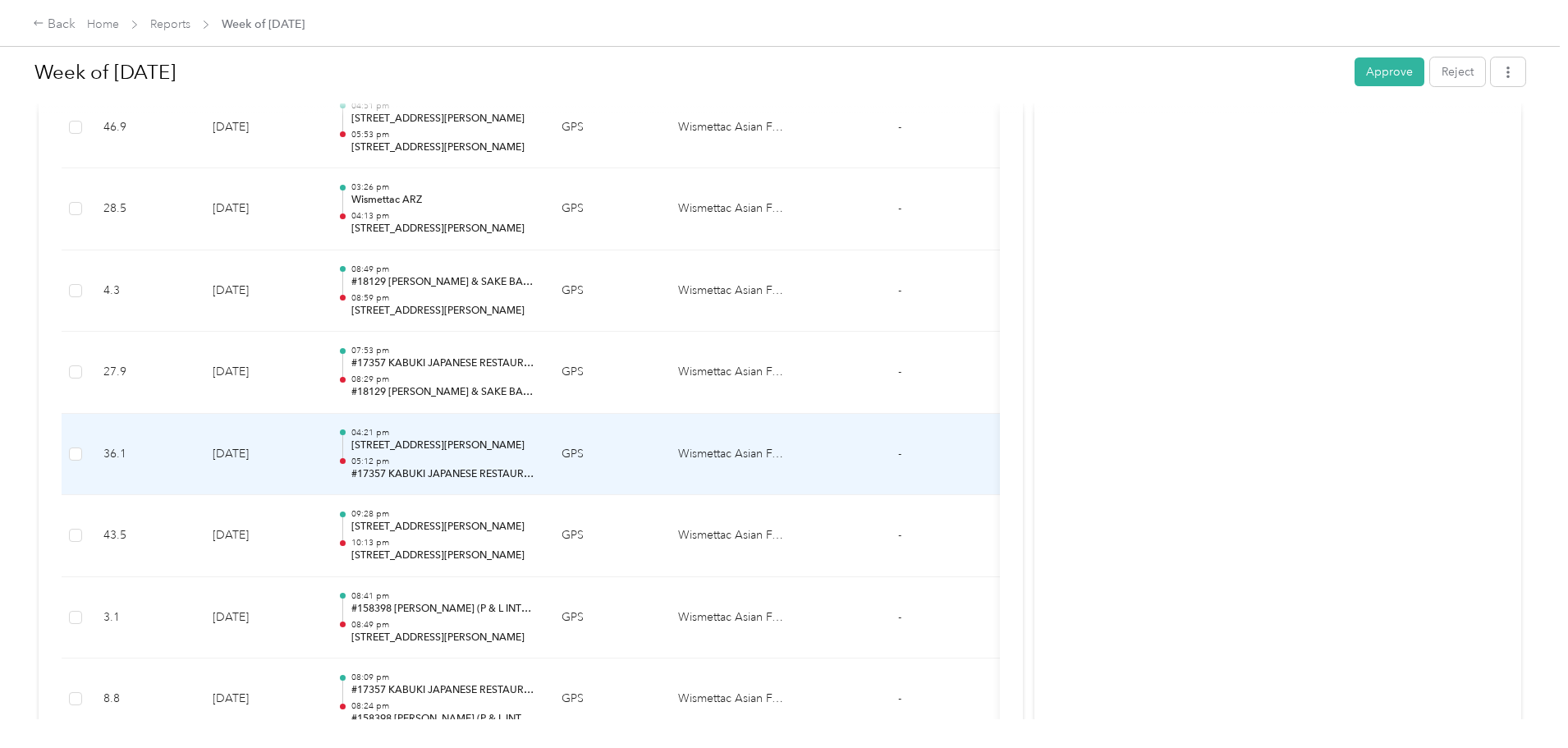
click at [536, 454] on p "6386 W Behrend Dr, The Highlands at Arrowhead Ranch, Glendale, AZ" at bounding box center [443, 446] width 183 height 15
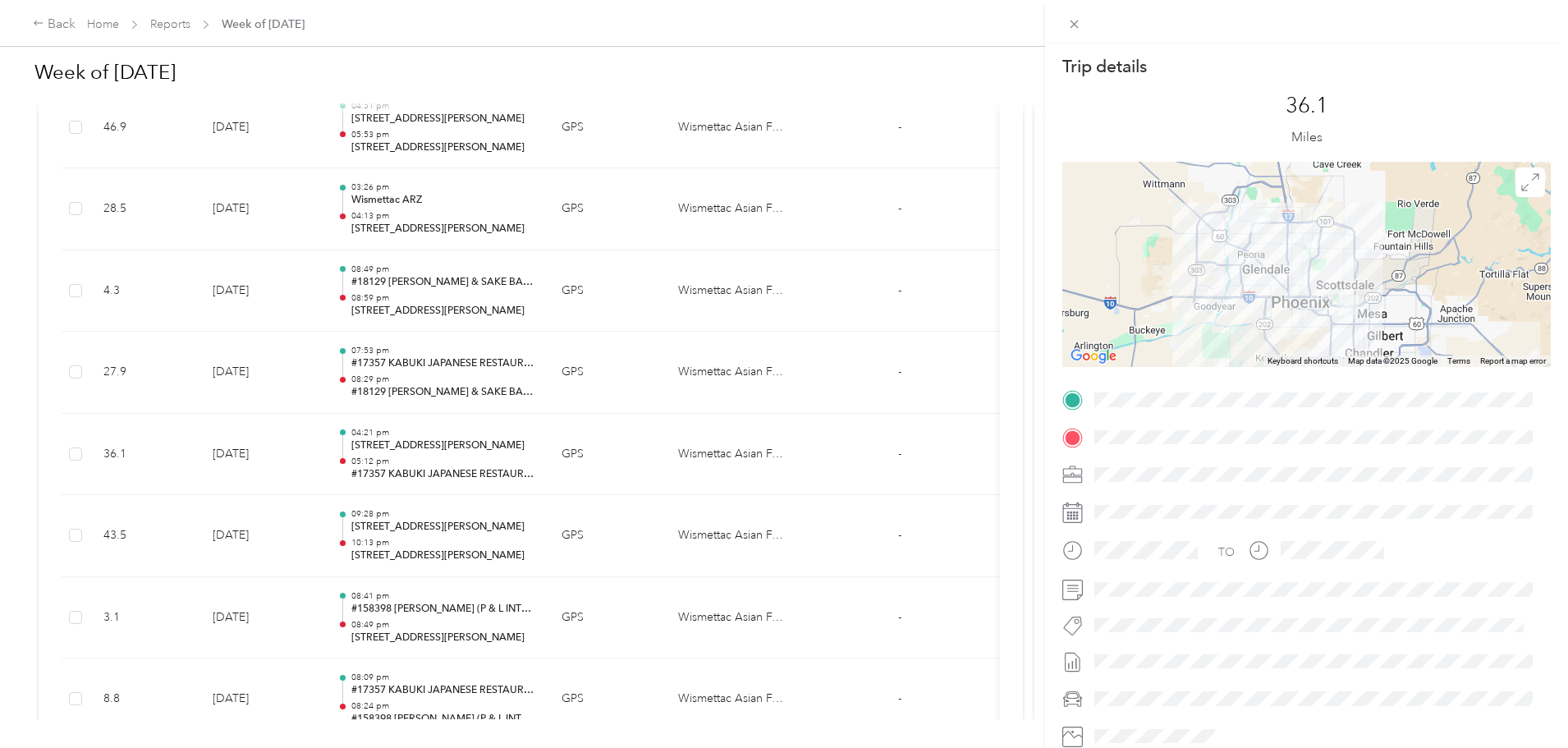
click at [551, 386] on div "Trip details This trip cannot be edited because it is either under review, appr…" at bounding box center [784, 374] width 1568 height 748
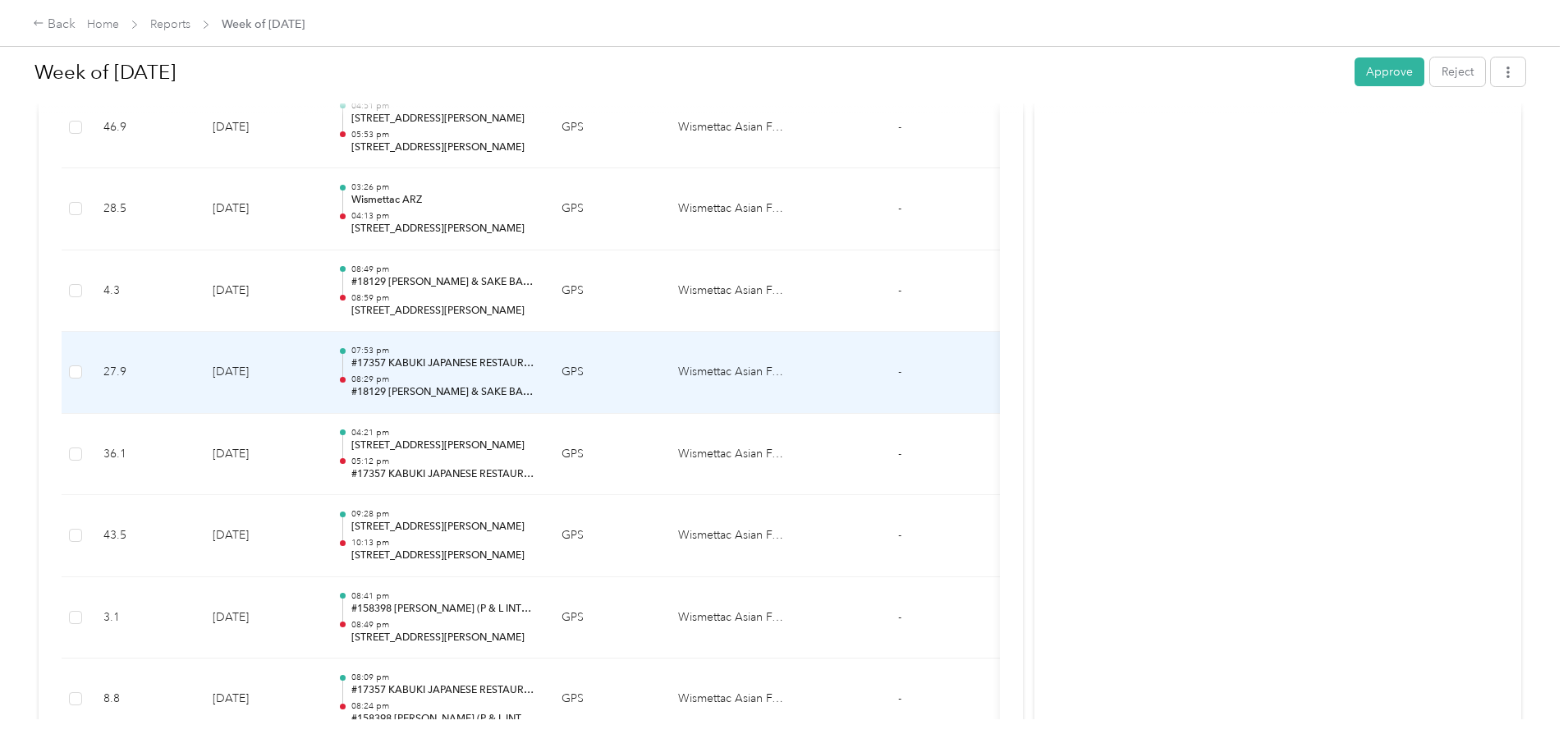
click at [536, 386] on p "08:29 pm" at bounding box center [443, 380] width 183 height 12
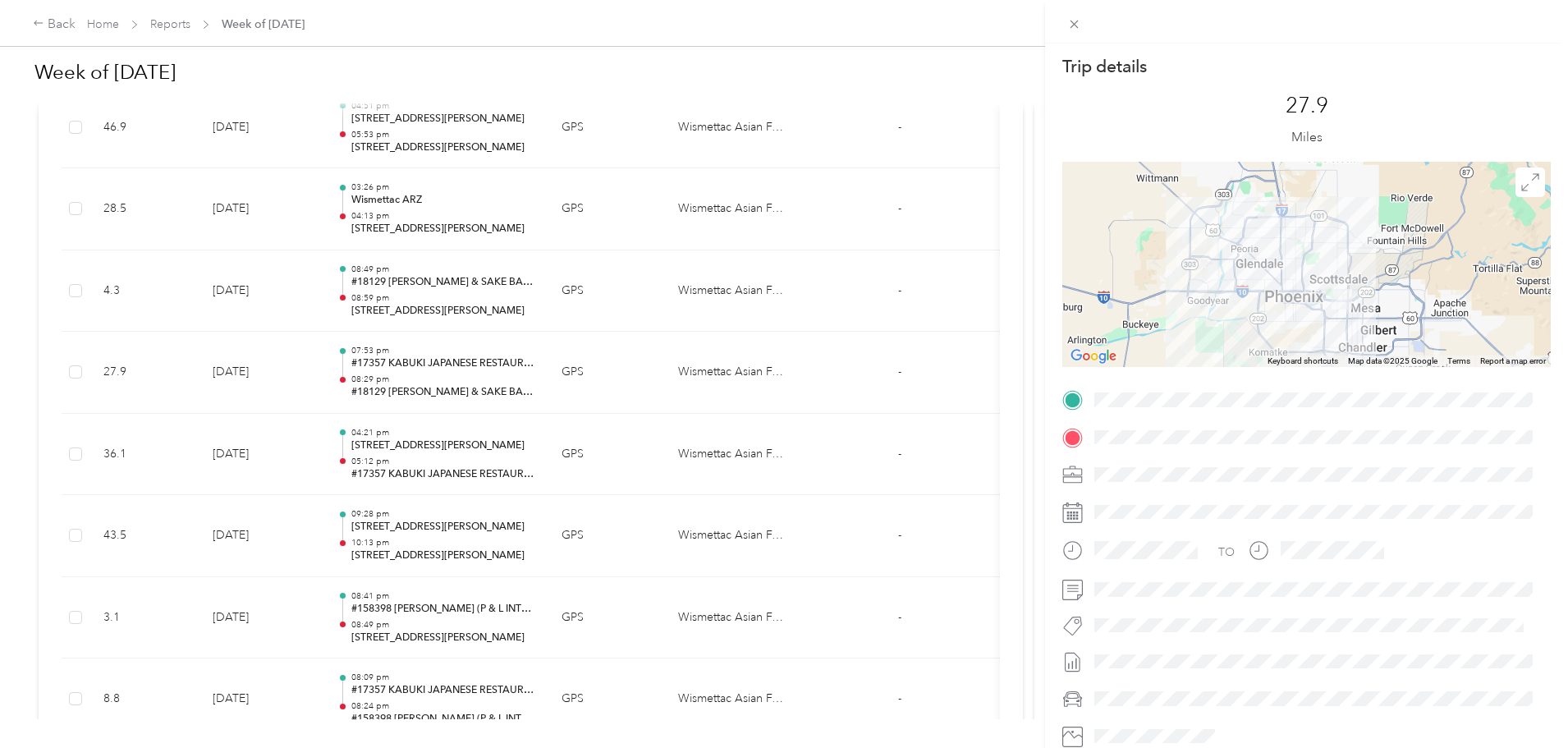
click at [585, 300] on div "Trip details This trip cannot be edited because it is either under review, appr…" at bounding box center [784, 374] width 1568 height 748
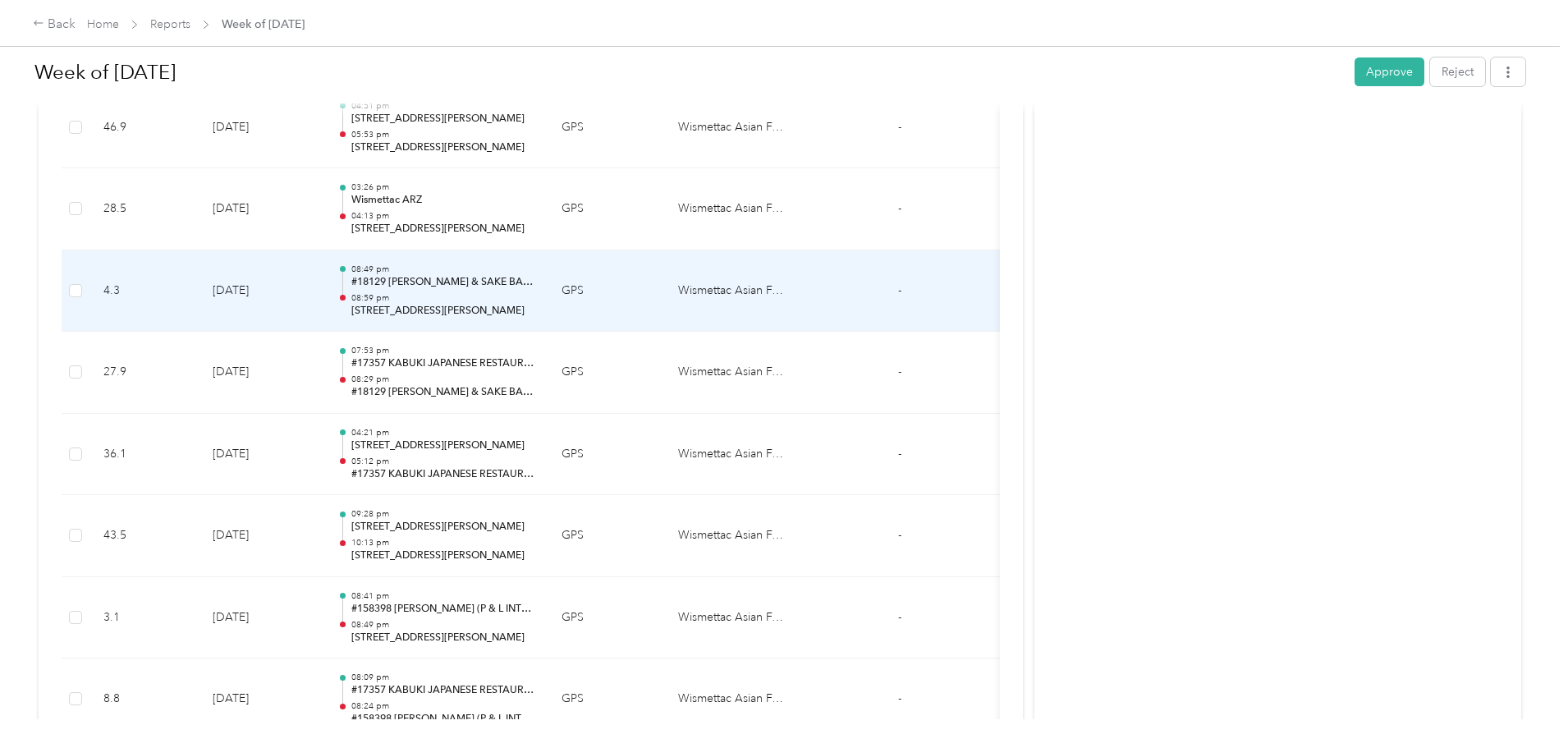
click at [536, 300] on div "08:49 pm #18129 YEN SUSHI & SAKE BAR (WOORI INC) 08:59 pm 6383 W Behrend Dr, Th…" at bounding box center [443, 292] width 183 height 55
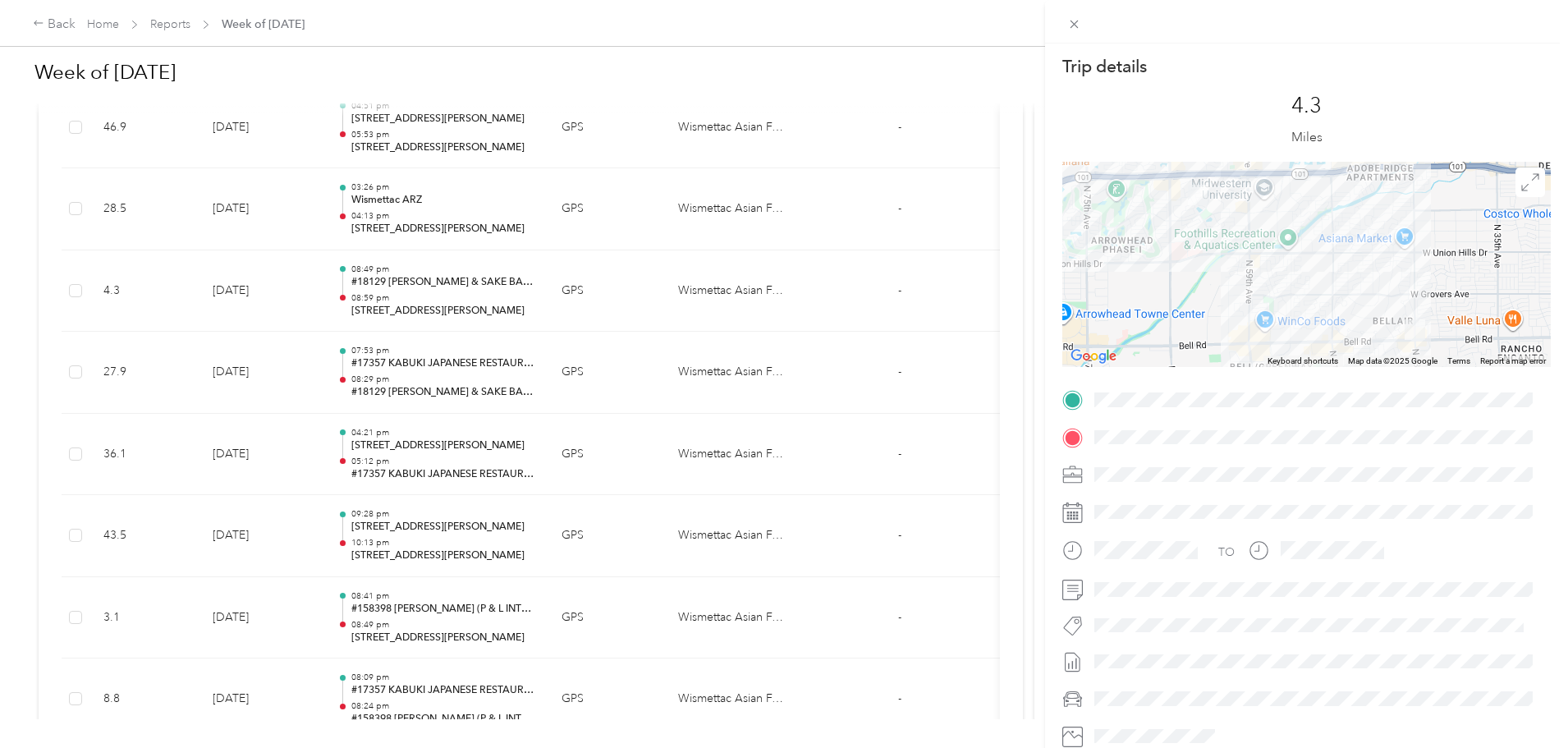
click at [636, 231] on div "Trip details This trip cannot be edited because it is either under review, appr…" at bounding box center [784, 374] width 1568 height 748
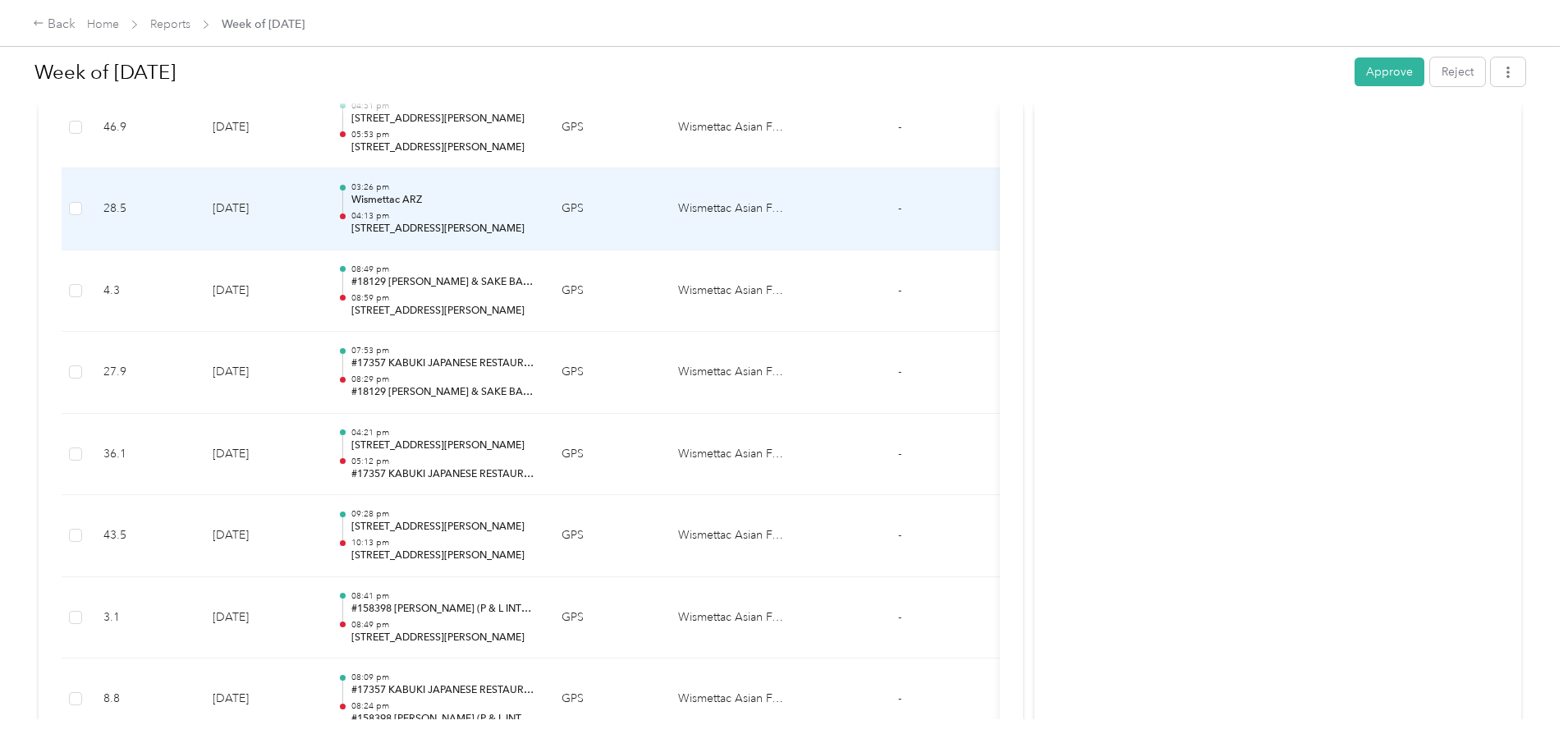
click at [548, 231] on td "03:26 pm Wismettac ARZ 04:13 pm 1450 W Warner Rd, Gilbert, AZ" at bounding box center [437, 210] width 224 height 82
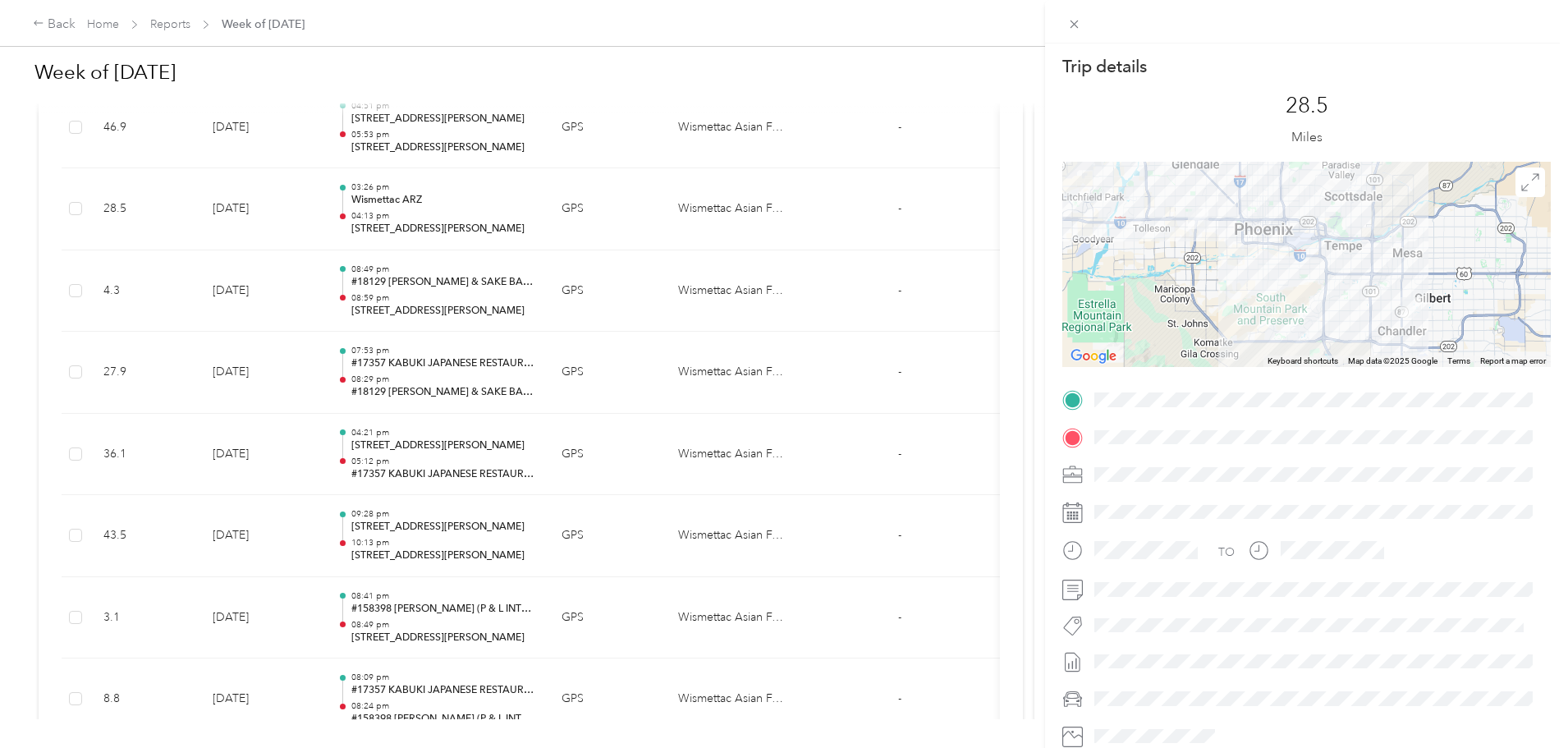
click at [609, 144] on div "Trip details This trip cannot be edited because it is either under review, appr…" at bounding box center [784, 374] width 1568 height 748
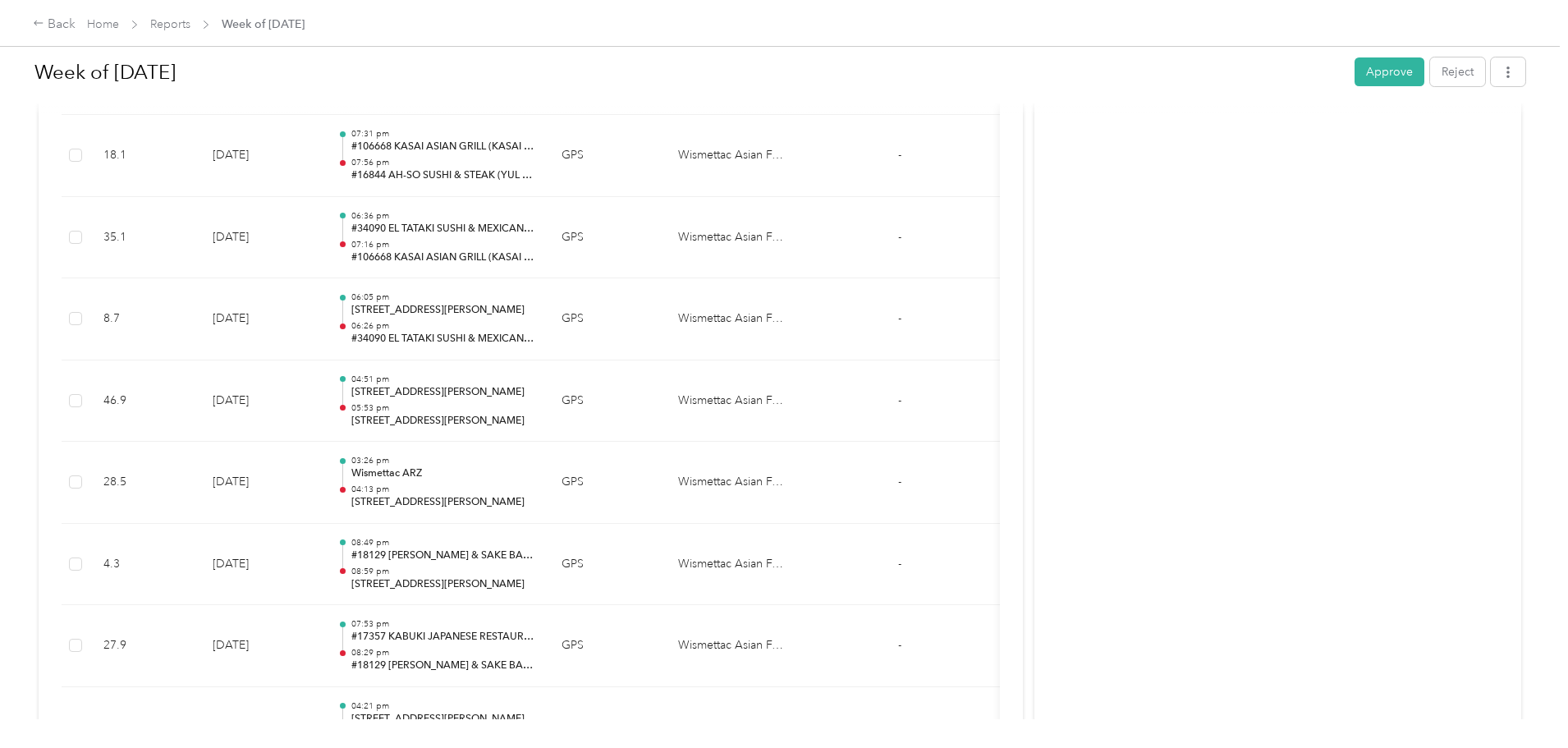
scroll to position [818, 0]
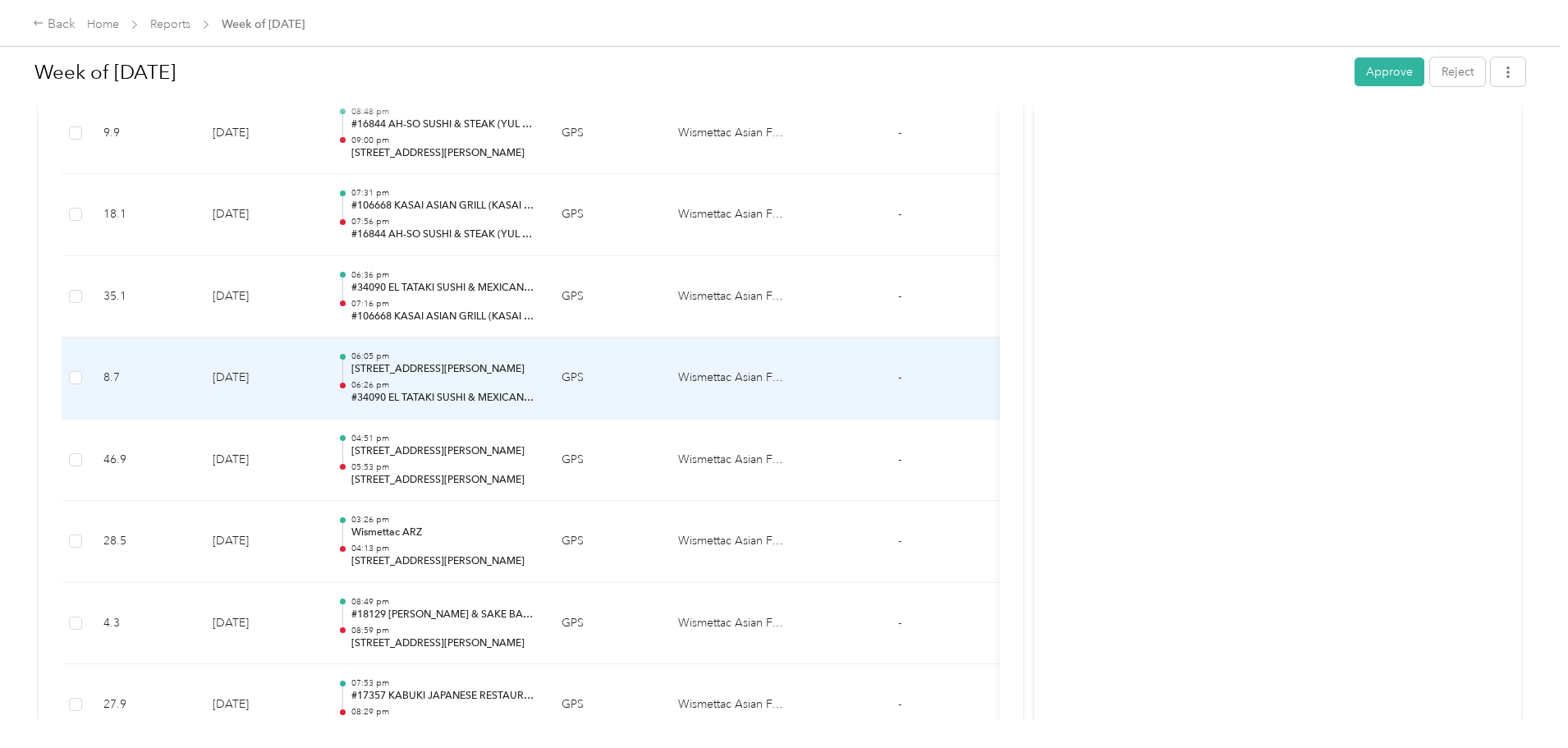
click at [536, 391] on p "06:26 pm" at bounding box center [443, 386] width 183 height 12
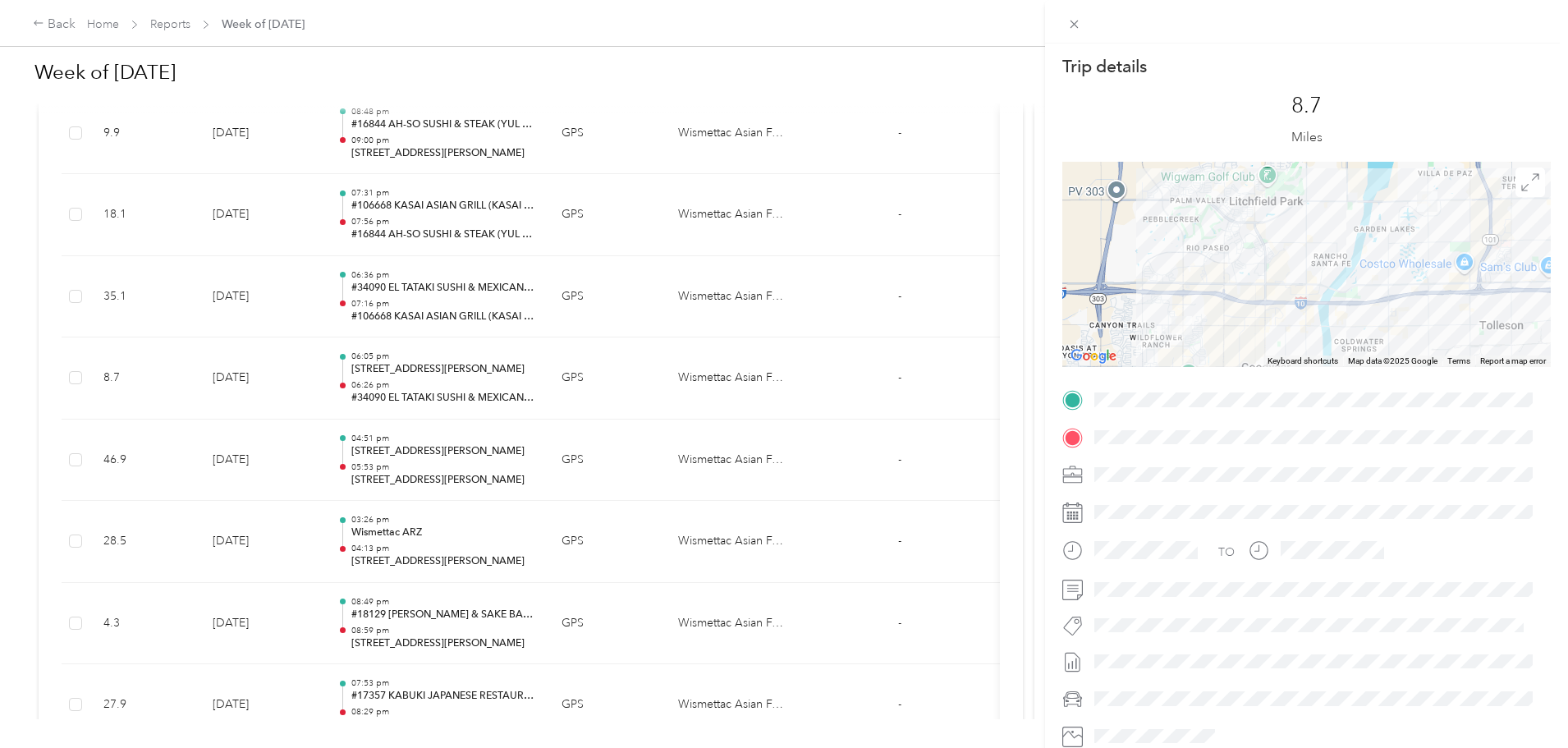
click at [531, 232] on div "Trip details This trip cannot be edited because it is either under review, appr…" at bounding box center [784, 374] width 1568 height 748
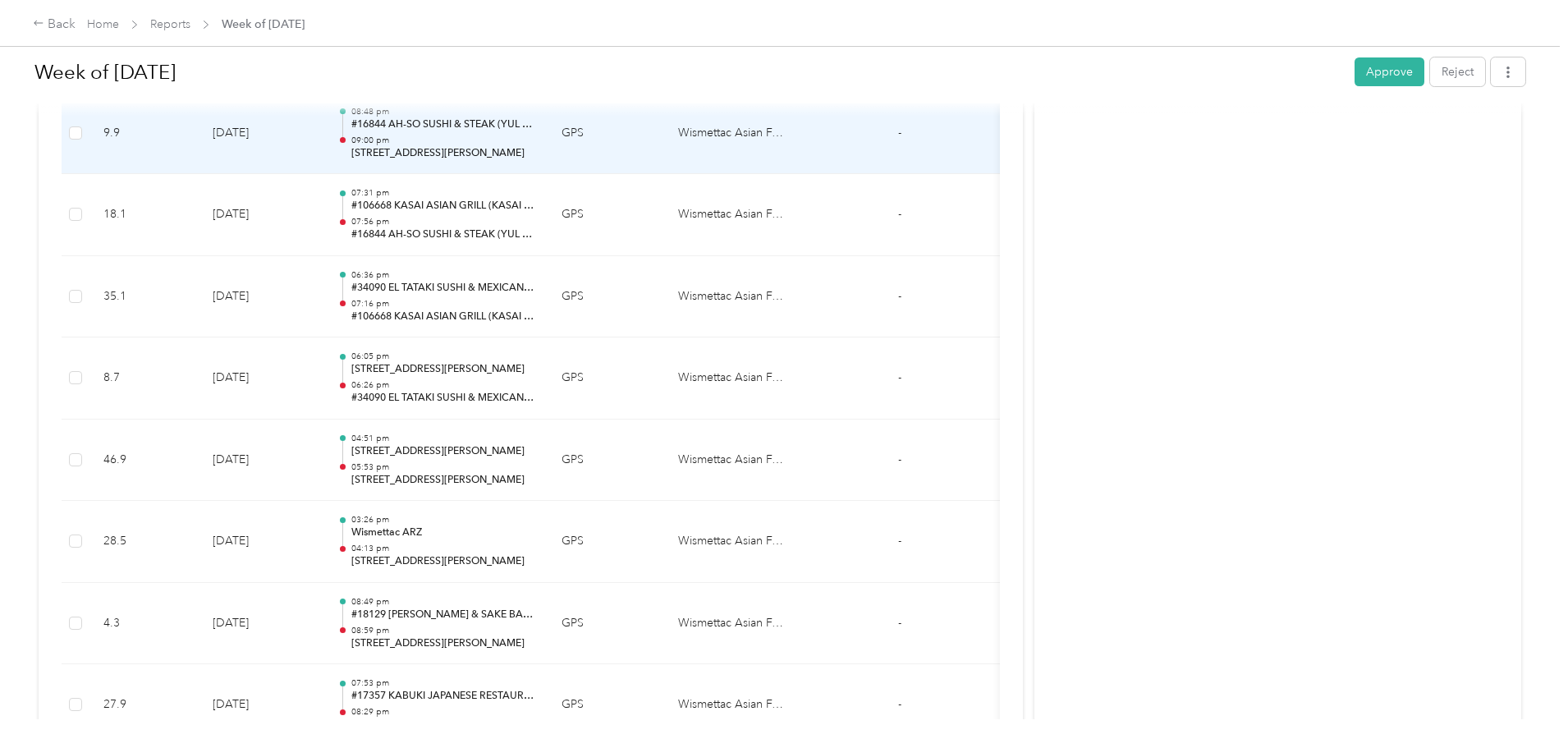
click at [515, 133] on p "#16844 AH-SO SUSHI & STEAK (YUL SAN LLC)" at bounding box center [443, 125] width 183 height 15
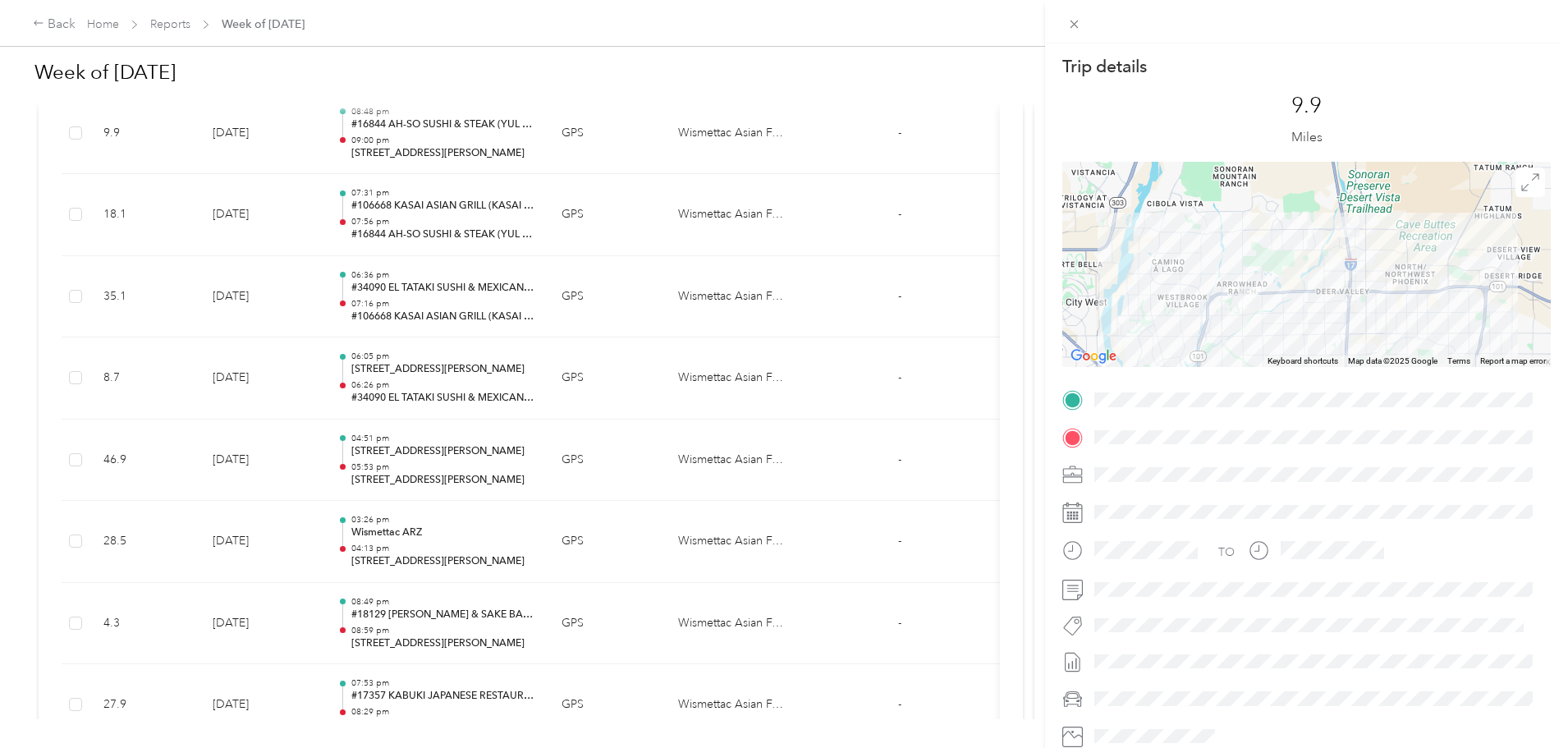
drag, startPoint x: 975, startPoint y: 215, endPoint x: 984, endPoint y: 158, distance: 57.7
click at [984, 158] on div "Trip details This trip cannot be edited because it is either under review, appr…" at bounding box center [784, 374] width 1568 height 748
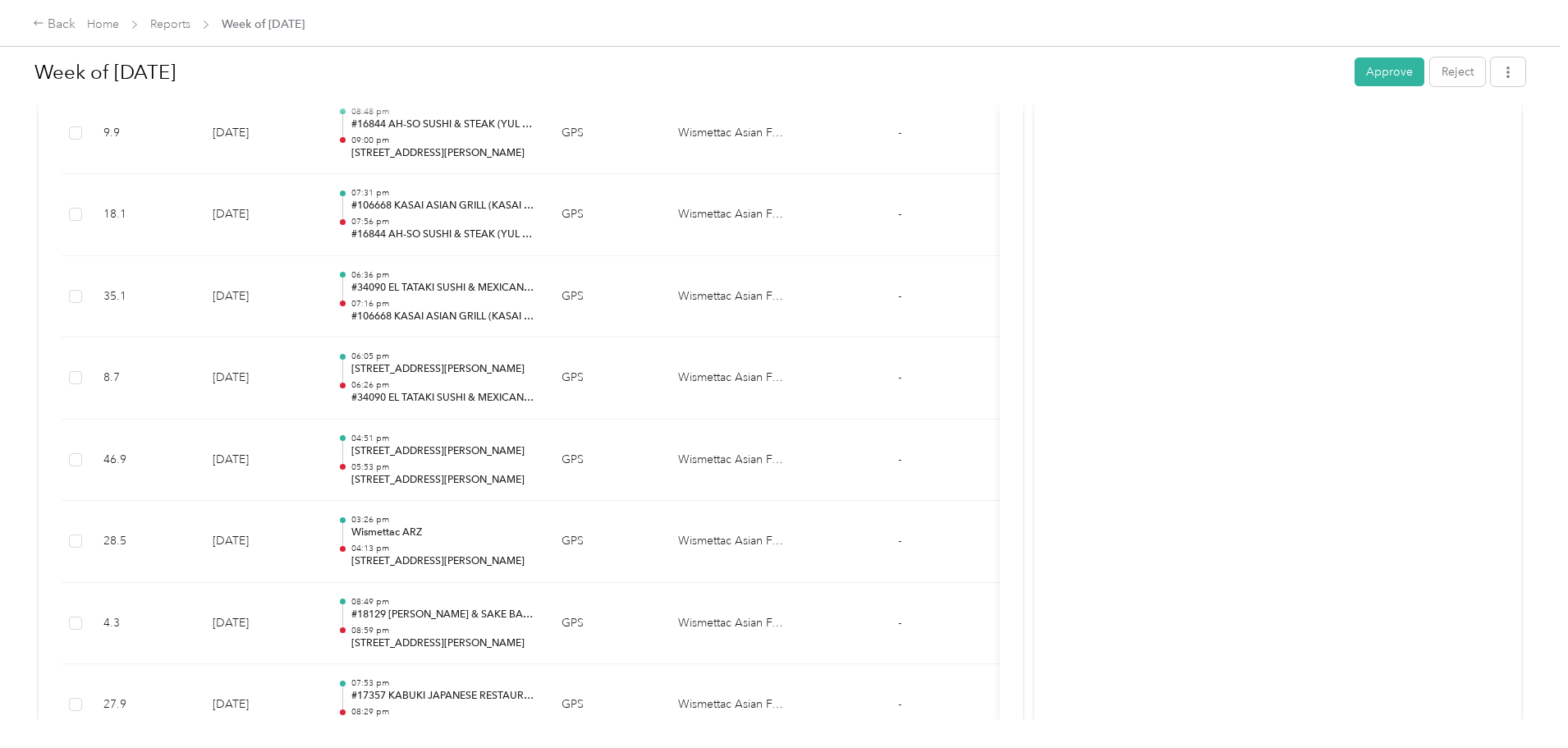
click at [60, 278] on div "Back Home Reports Week of September 15 2025 Week of September 15 2025 Approve R…" at bounding box center [780, 374] width 1560 height 748
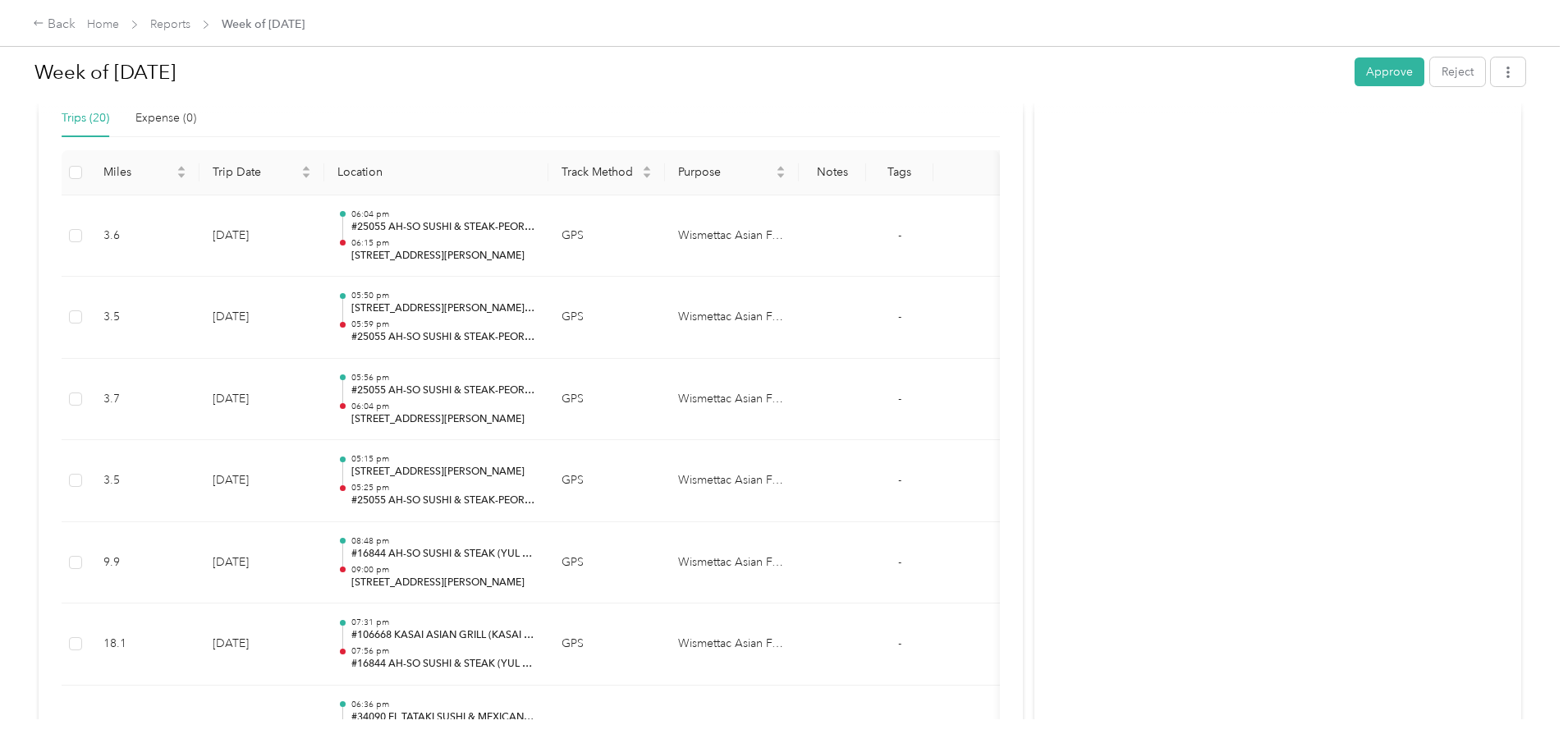
scroll to position [329, 0]
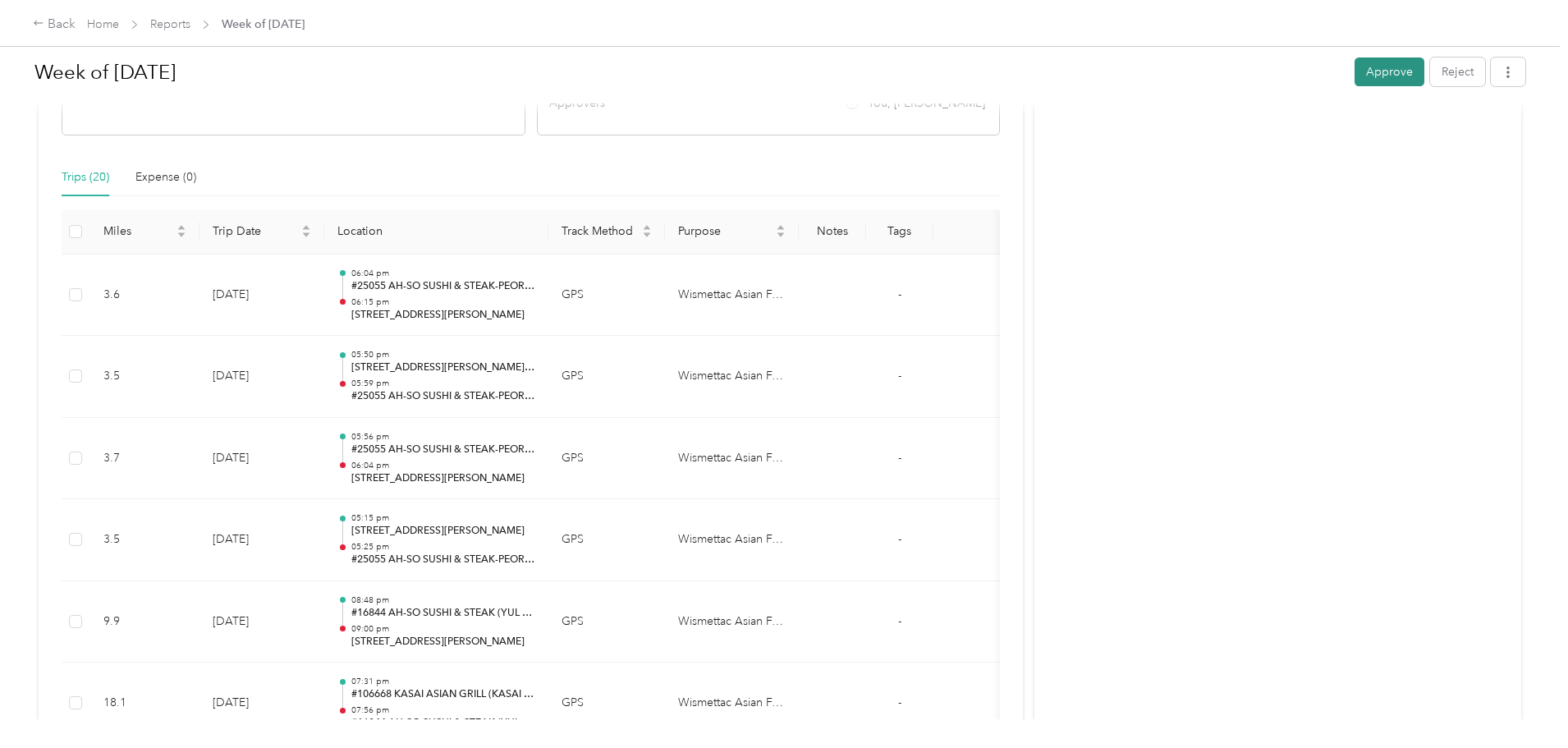
click at [1355, 73] on button "Approve" at bounding box center [1389, 72] width 70 height 28
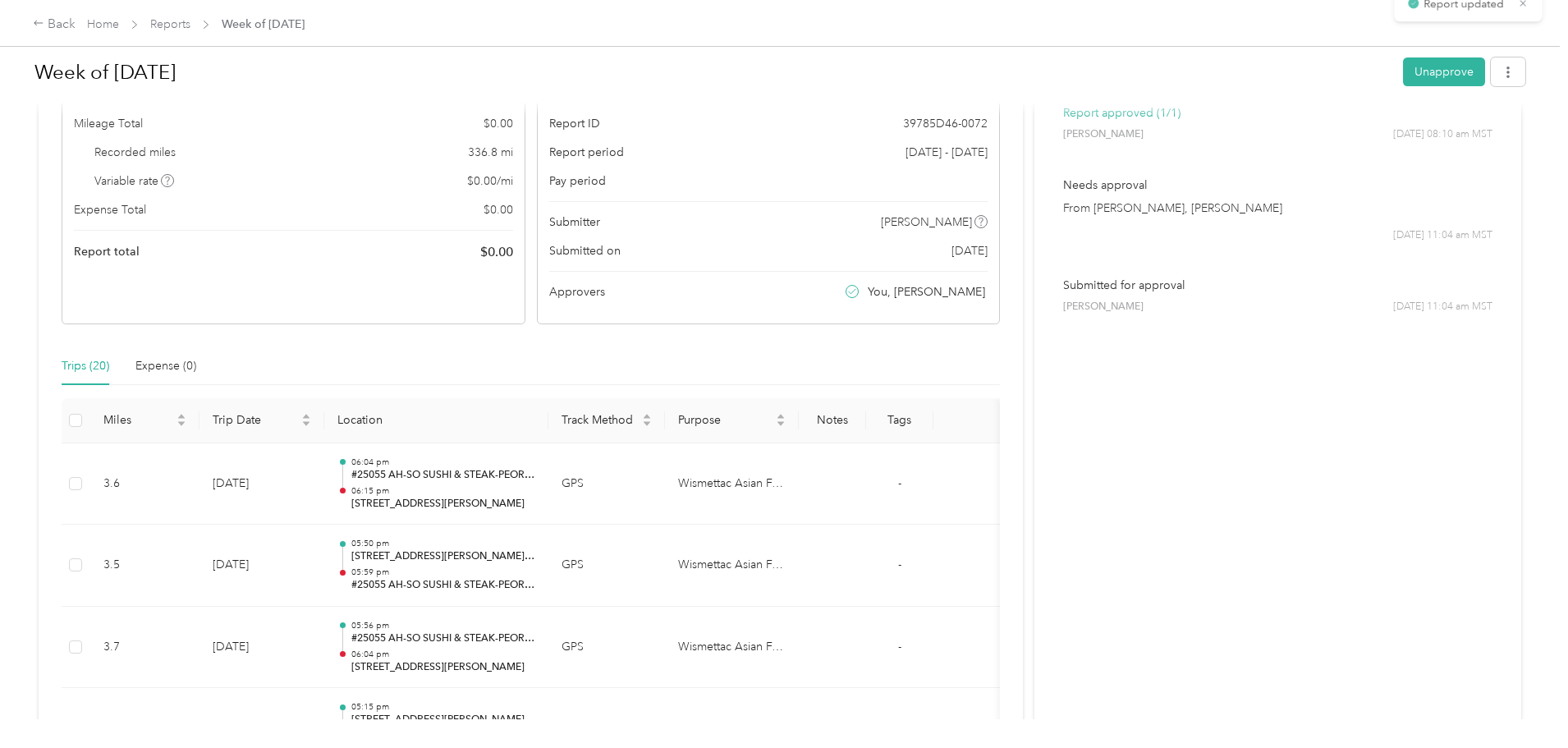
scroll to position [0, 0]
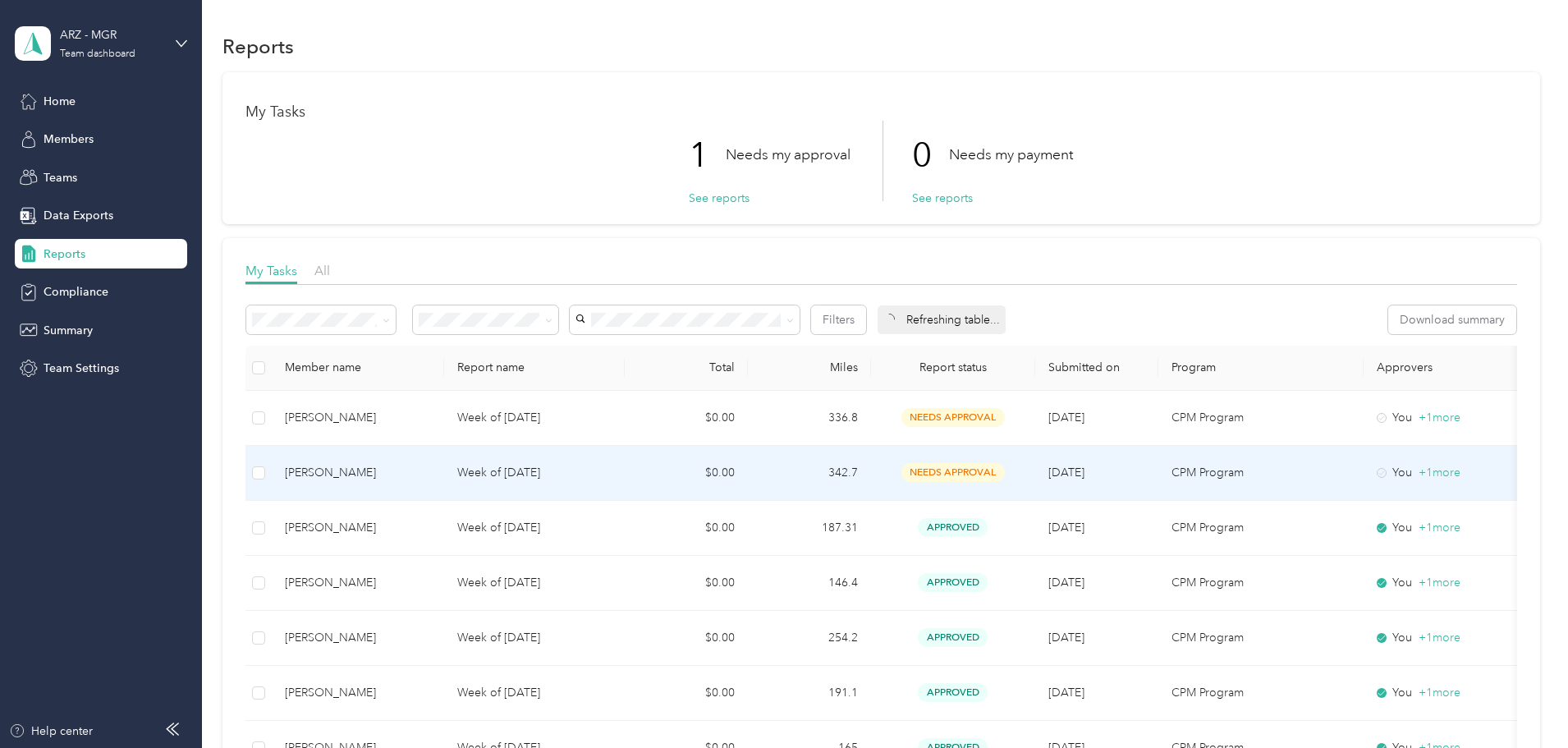
click at [431, 475] on div "Sooa Kim" at bounding box center [357, 473] width 146 height 18
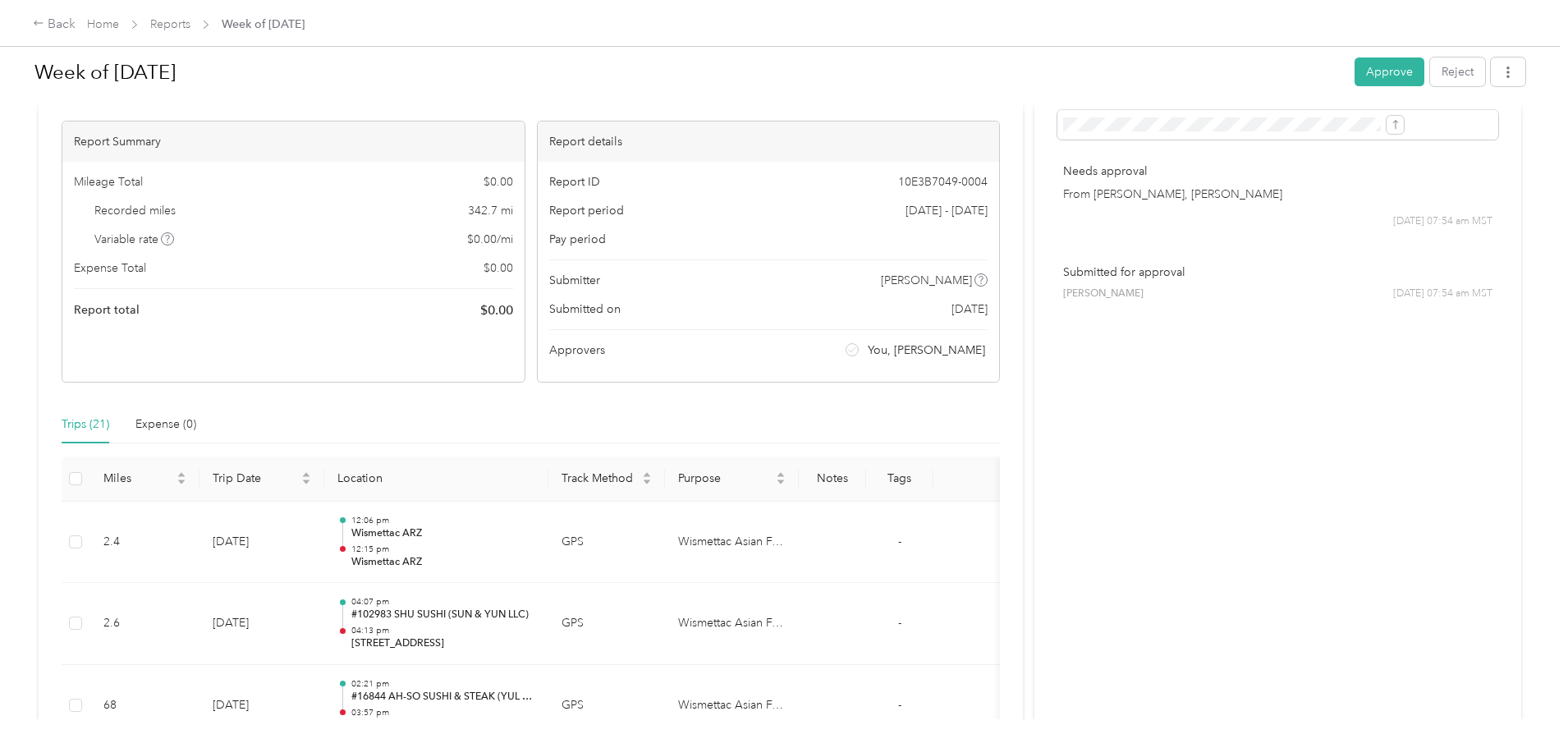
scroll to position [82, 0]
click at [1355, 79] on button "Approve" at bounding box center [1389, 72] width 70 height 28
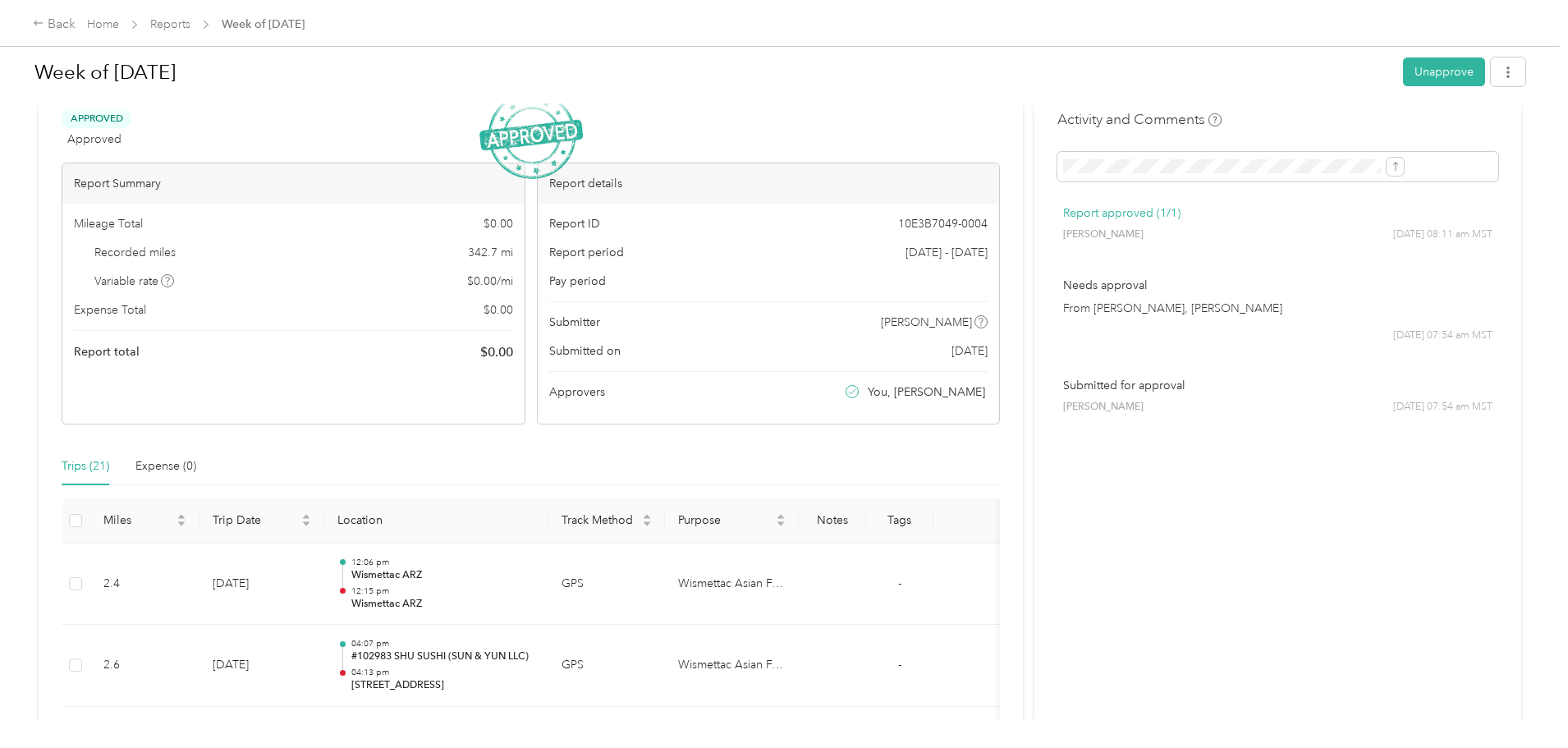
scroll to position [0, 0]
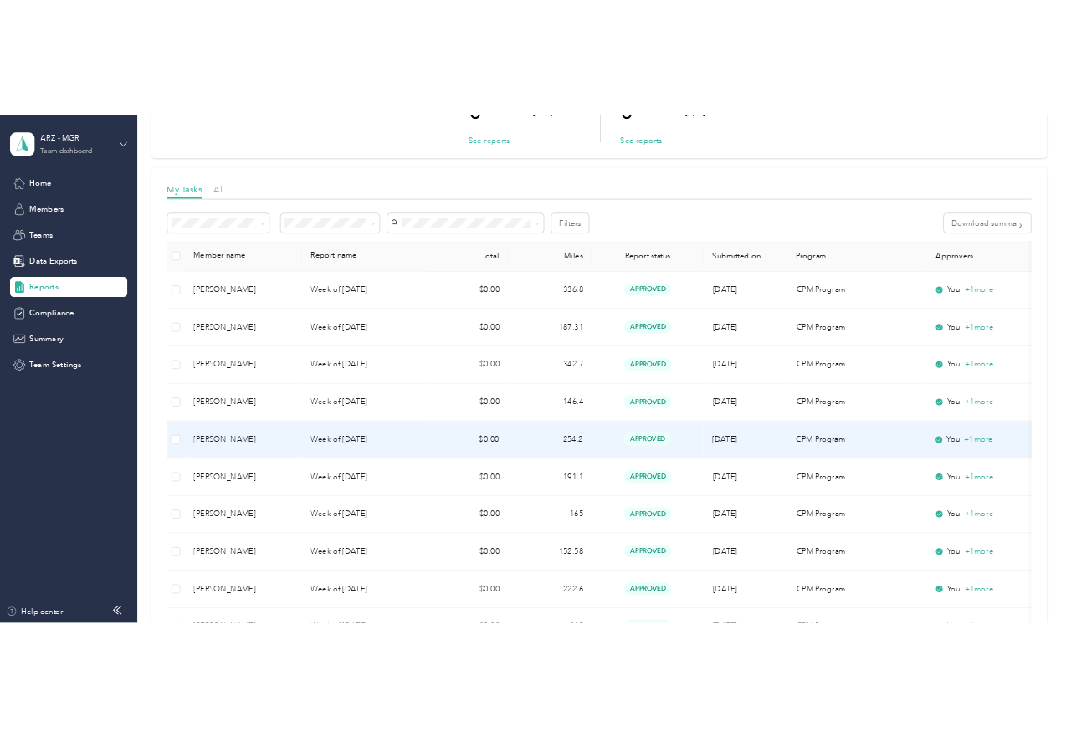
scroll to position [167, 0]
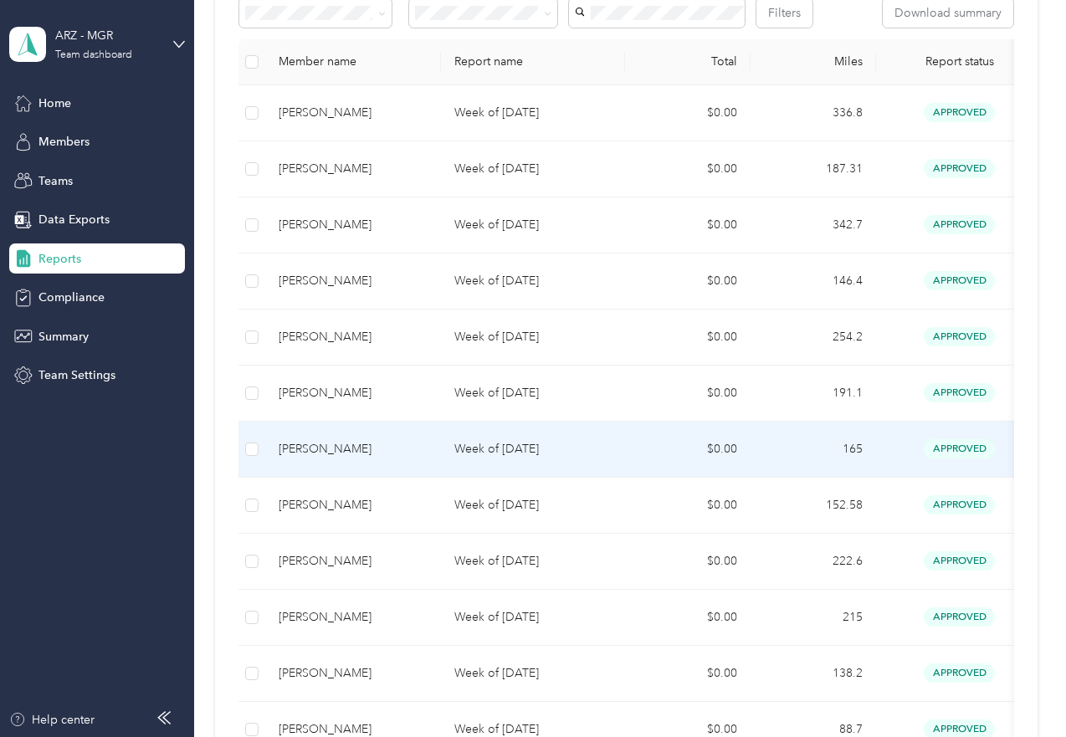
scroll to position [335, 0]
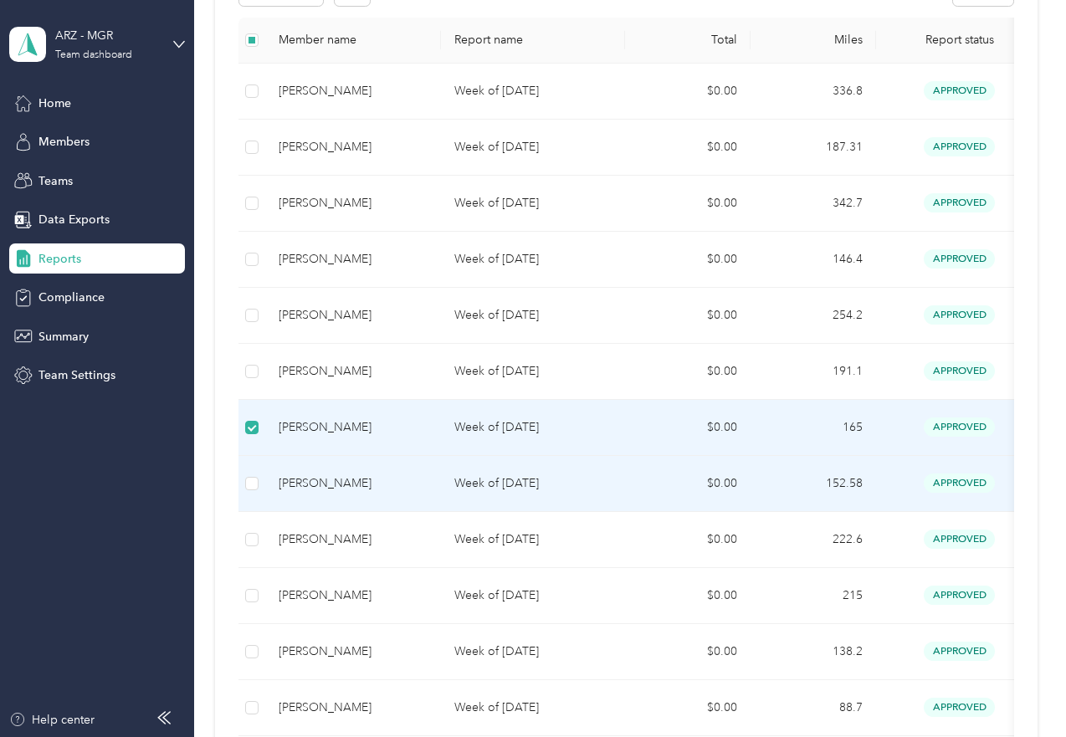
click at [256, 495] on td at bounding box center [252, 484] width 27 height 56
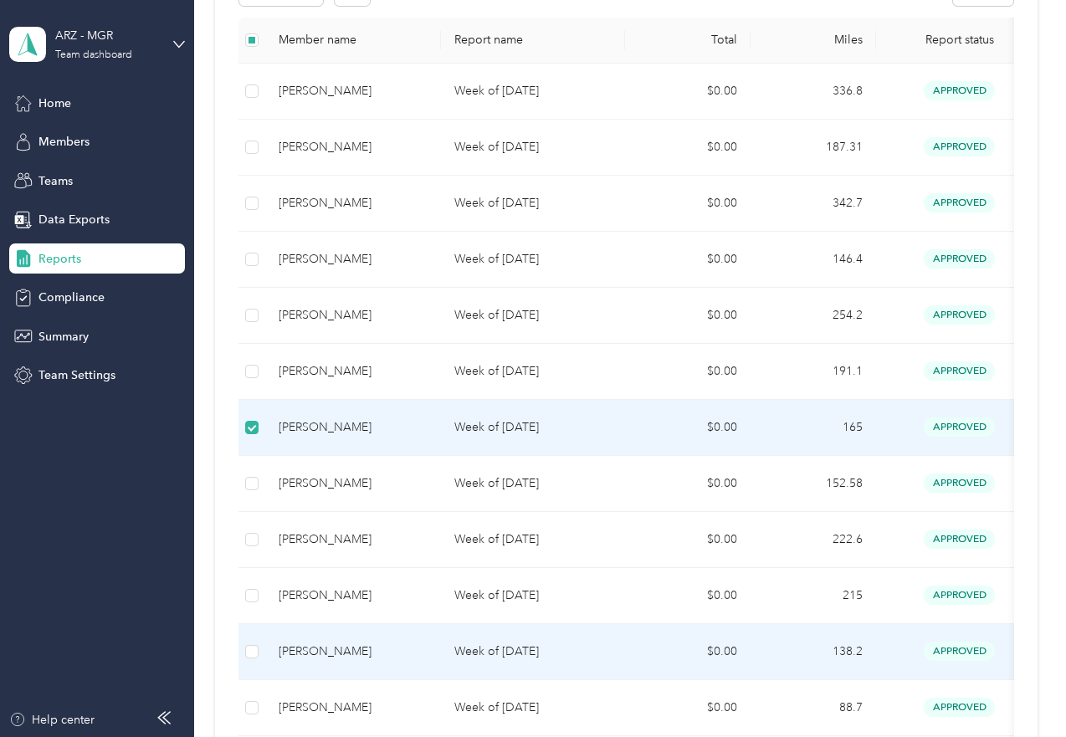
click at [261, 646] on td at bounding box center [252, 652] width 27 height 56
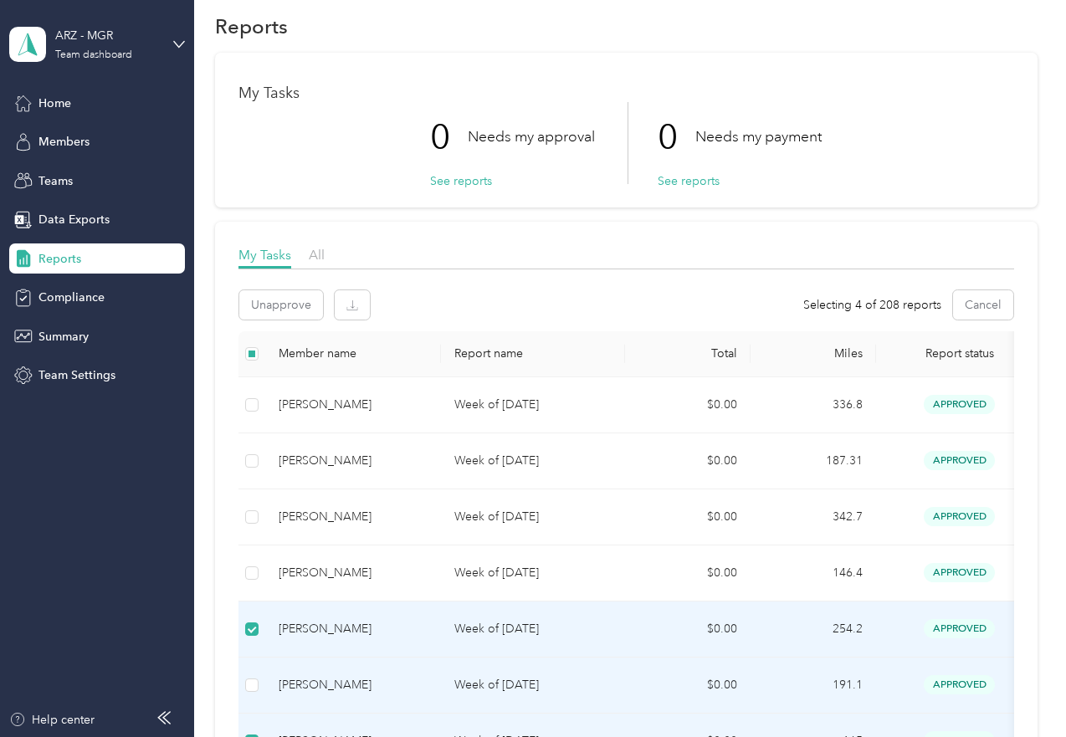
scroll to position [0, 0]
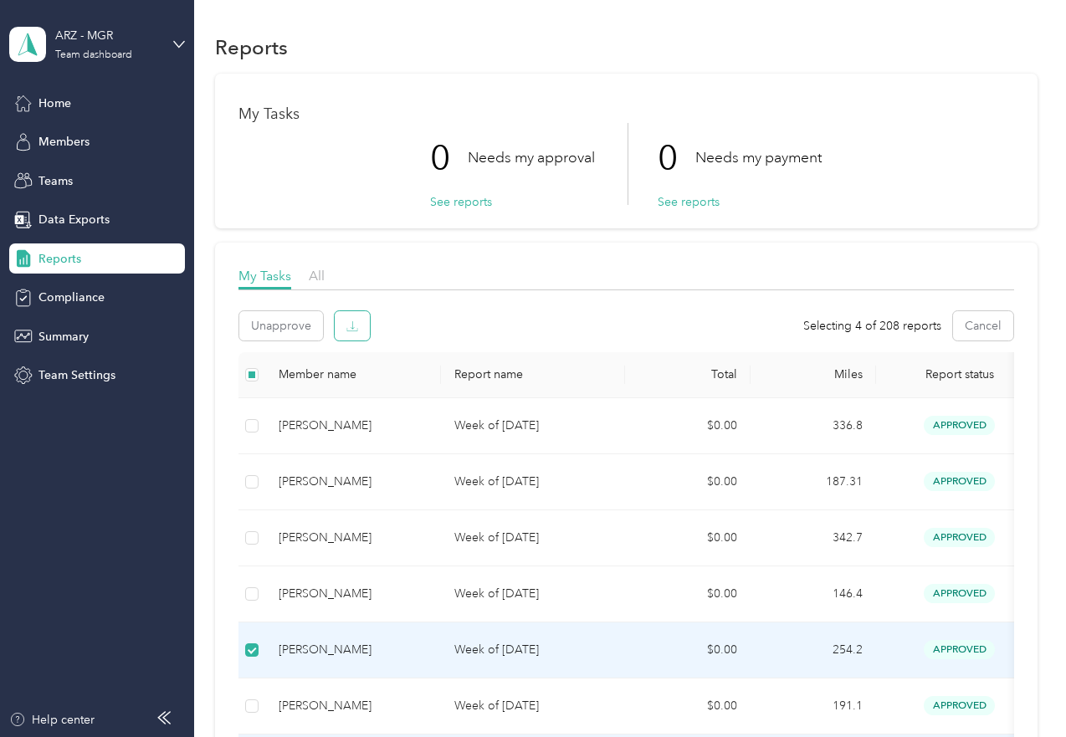
click at [355, 329] on icon "button" at bounding box center [352, 327] width 12 height 12
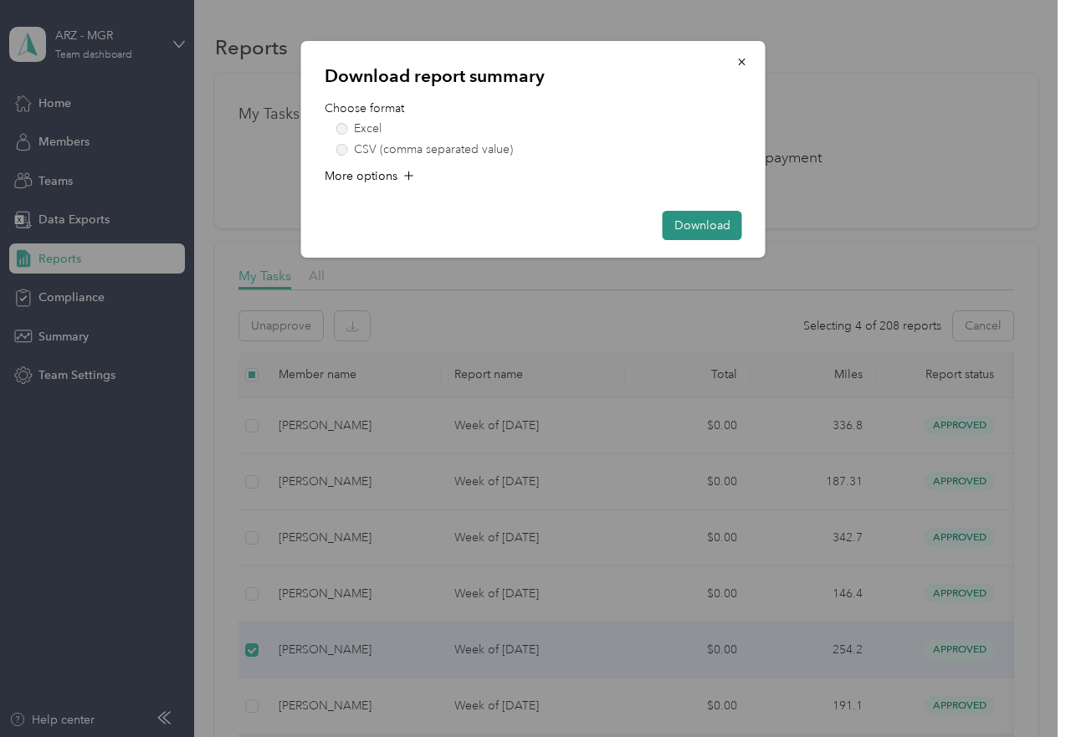
click at [677, 219] on button "Download" at bounding box center [703, 225] width 80 height 29
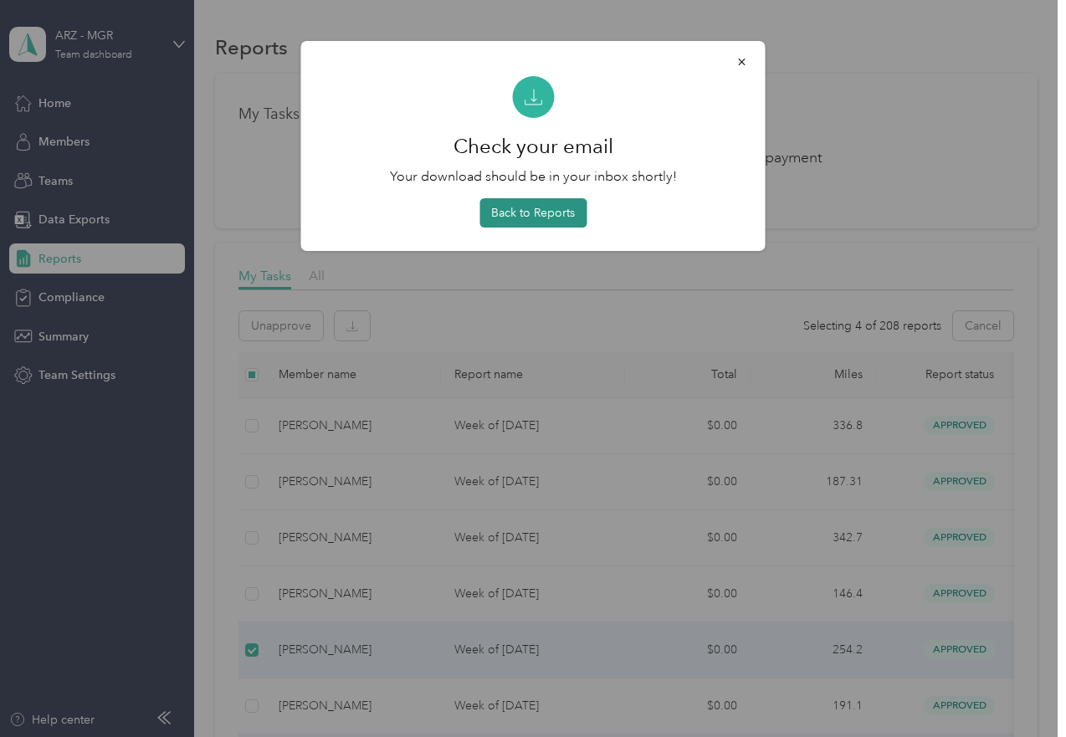
click at [553, 213] on button "Back to Reports" at bounding box center [533, 212] width 107 height 29
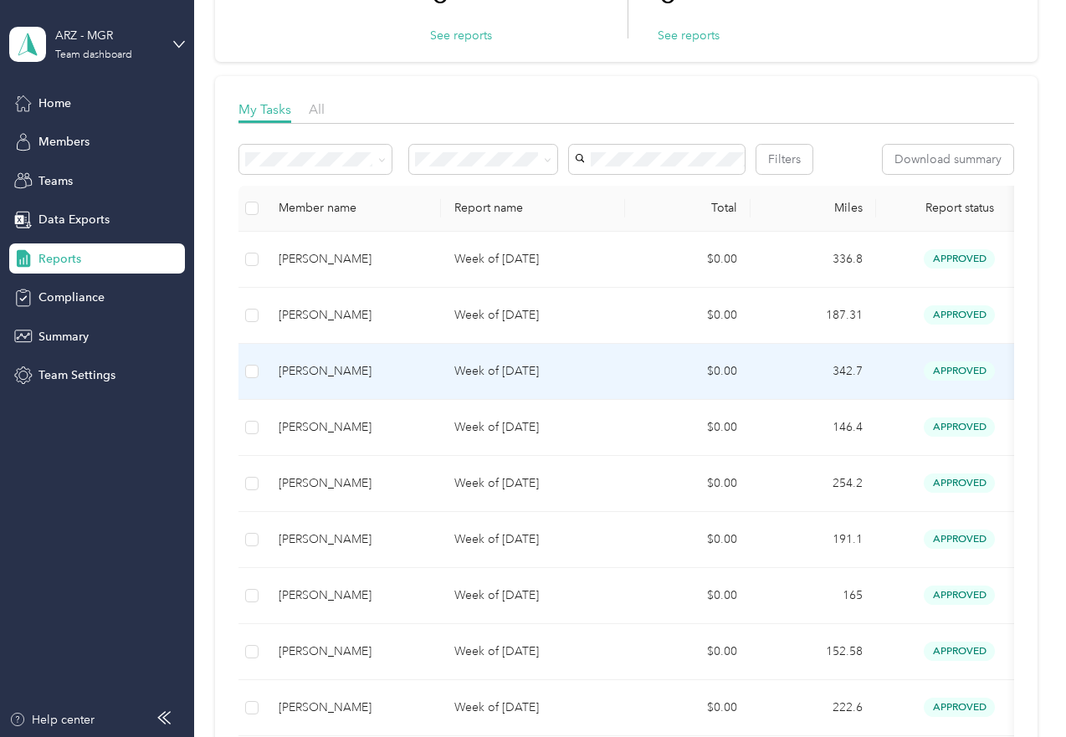
scroll to position [167, 0]
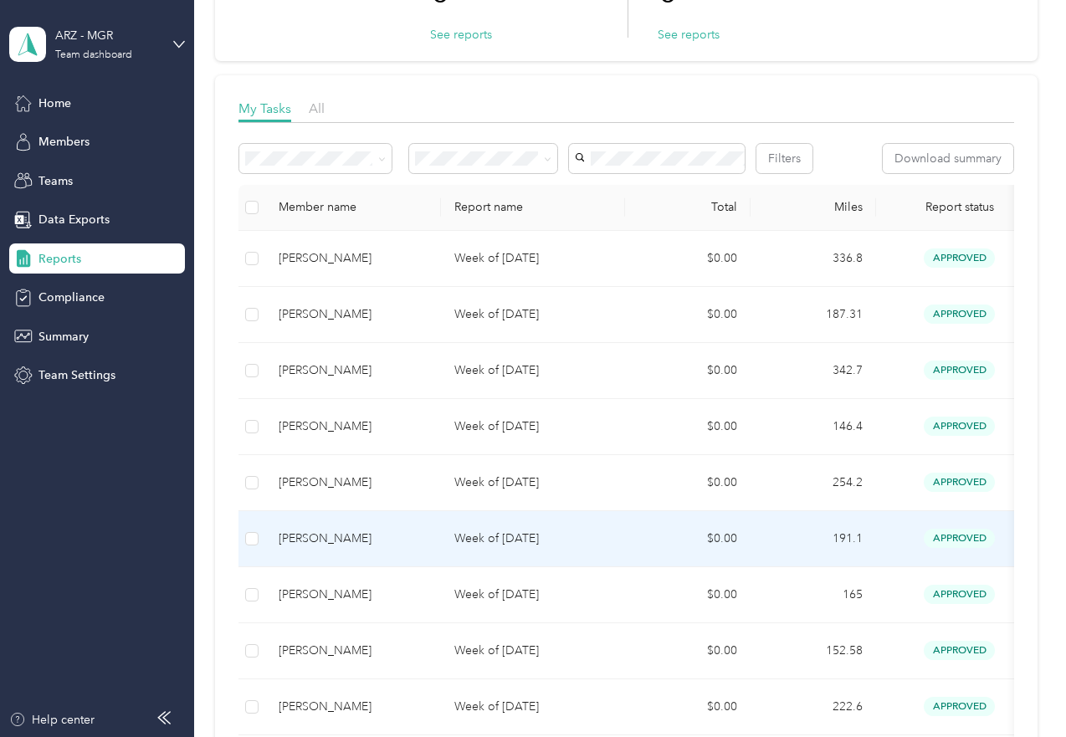
click at [243, 567] on td at bounding box center [252, 539] width 27 height 56
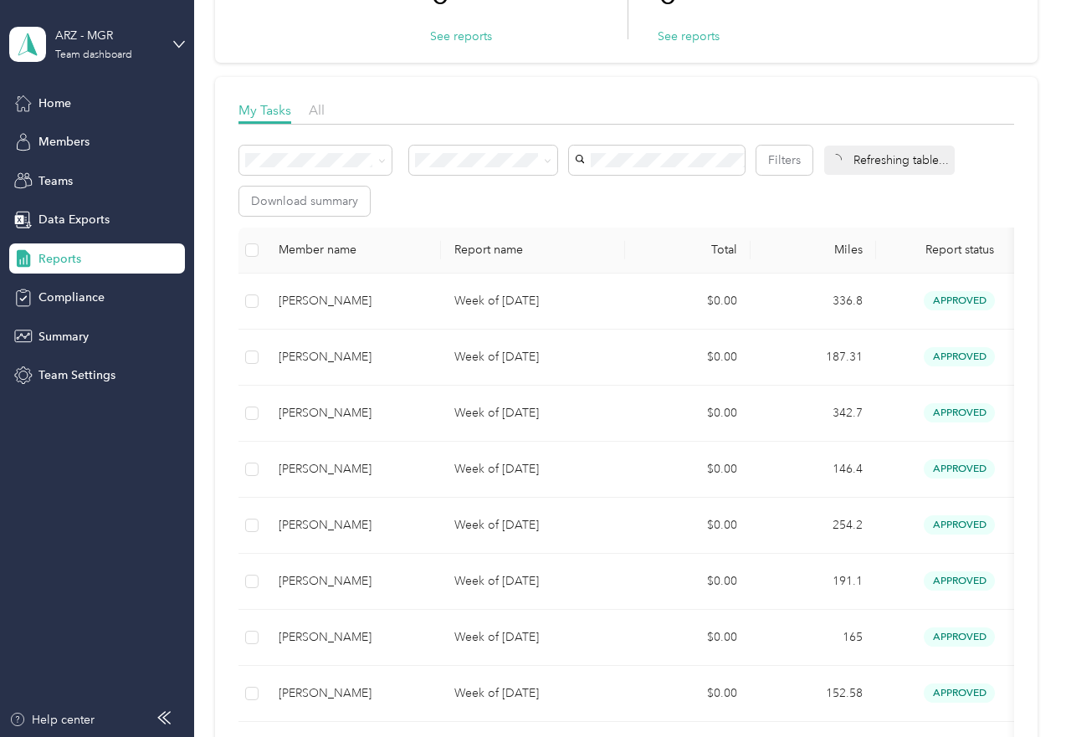
scroll to position [167, 0]
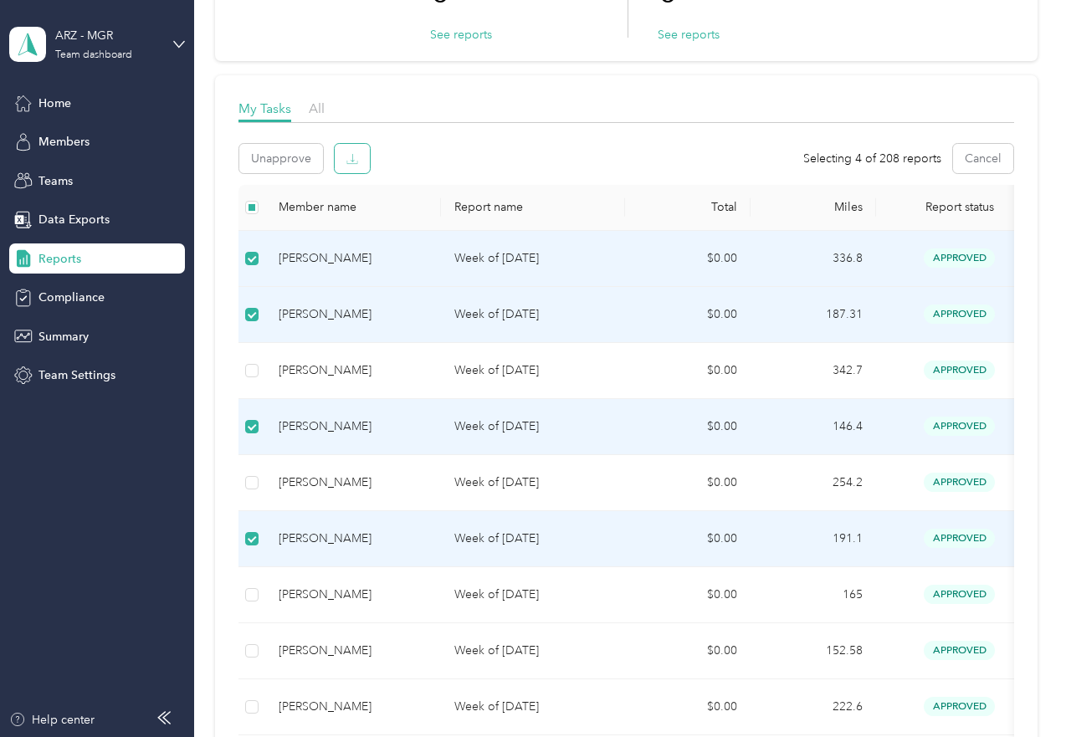
click at [361, 151] on button "button" at bounding box center [352, 158] width 35 height 29
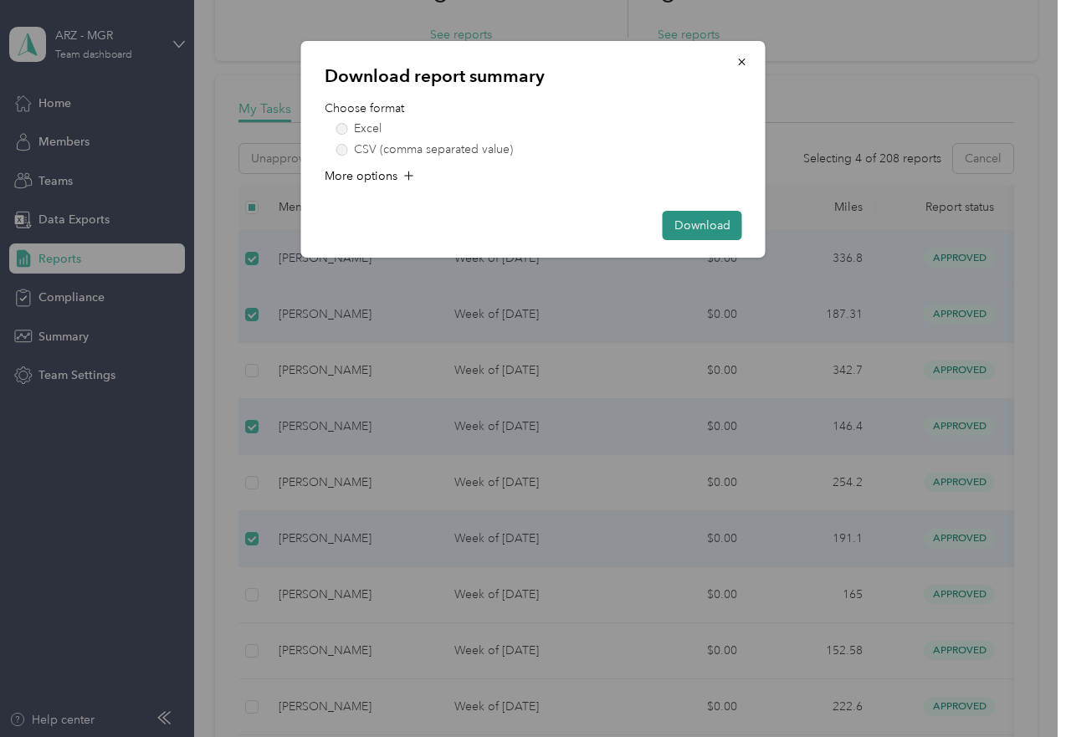
click at [711, 225] on button "Download" at bounding box center [703, 225] width 80 height 29
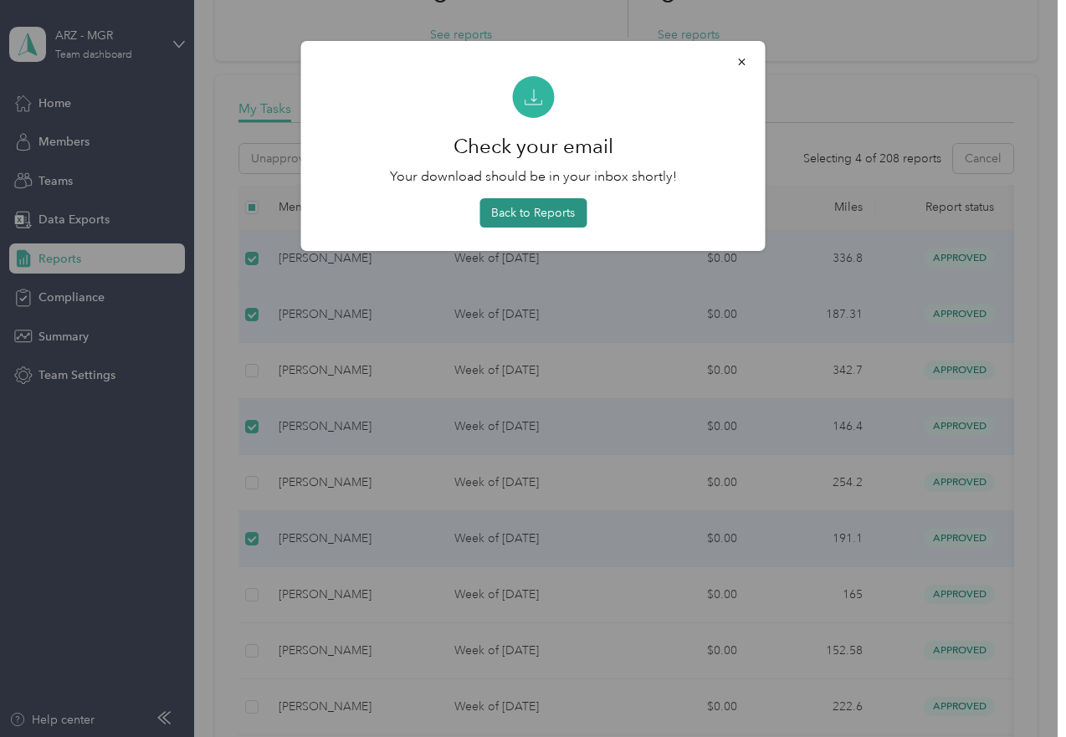
click at [525, 201] on button "Back to Reports" at bounding box center [533, 212] width 107 height 29
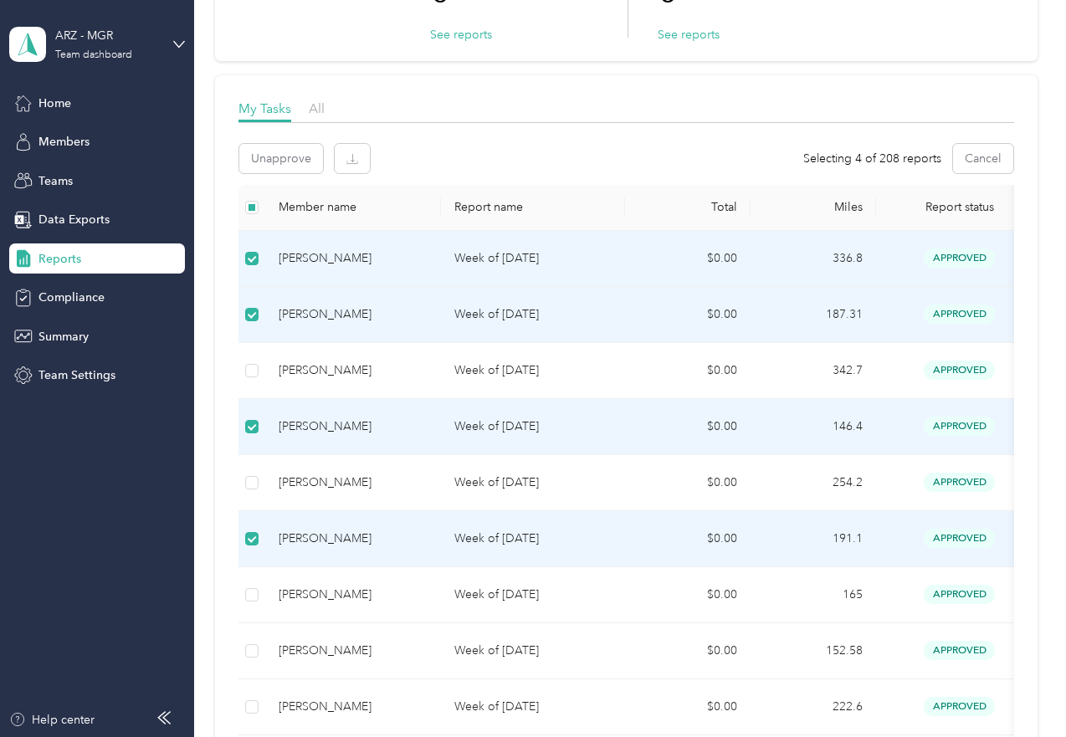
click at [642, 157] on div "Unapprove Selecting 4 of 208 reports Cancel" at bounding box center [627, 158] width 776 height 29
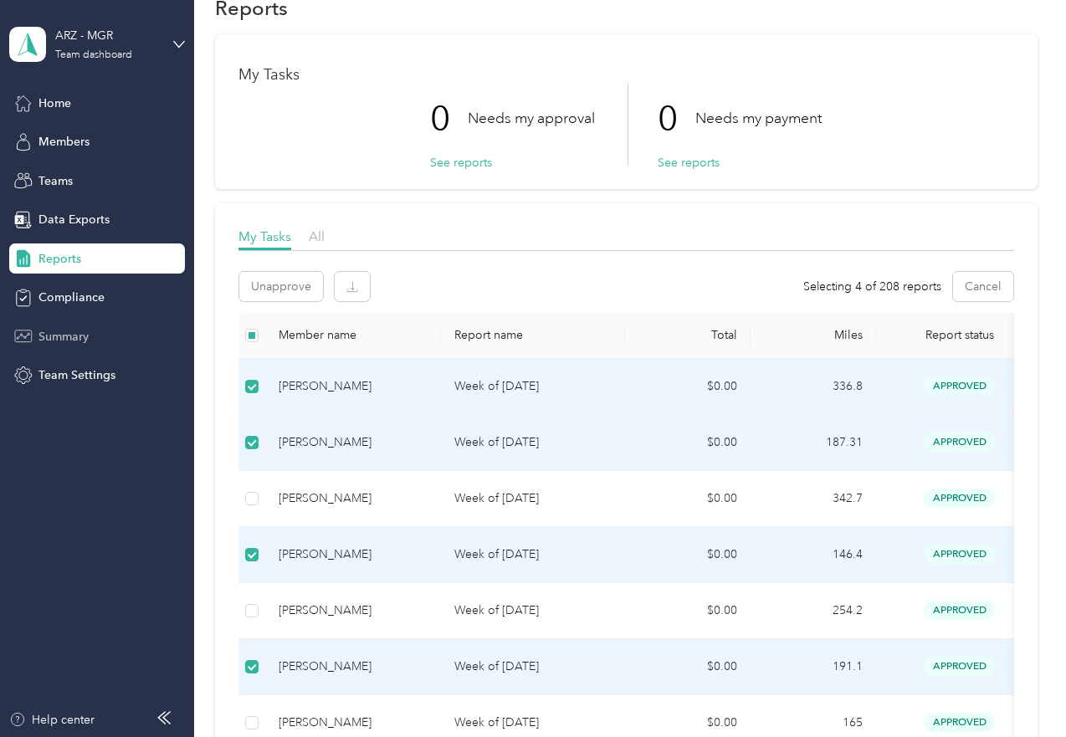
scroll to position [0, 0]
